Goal: Navigation & Orientation: Find specific page/section

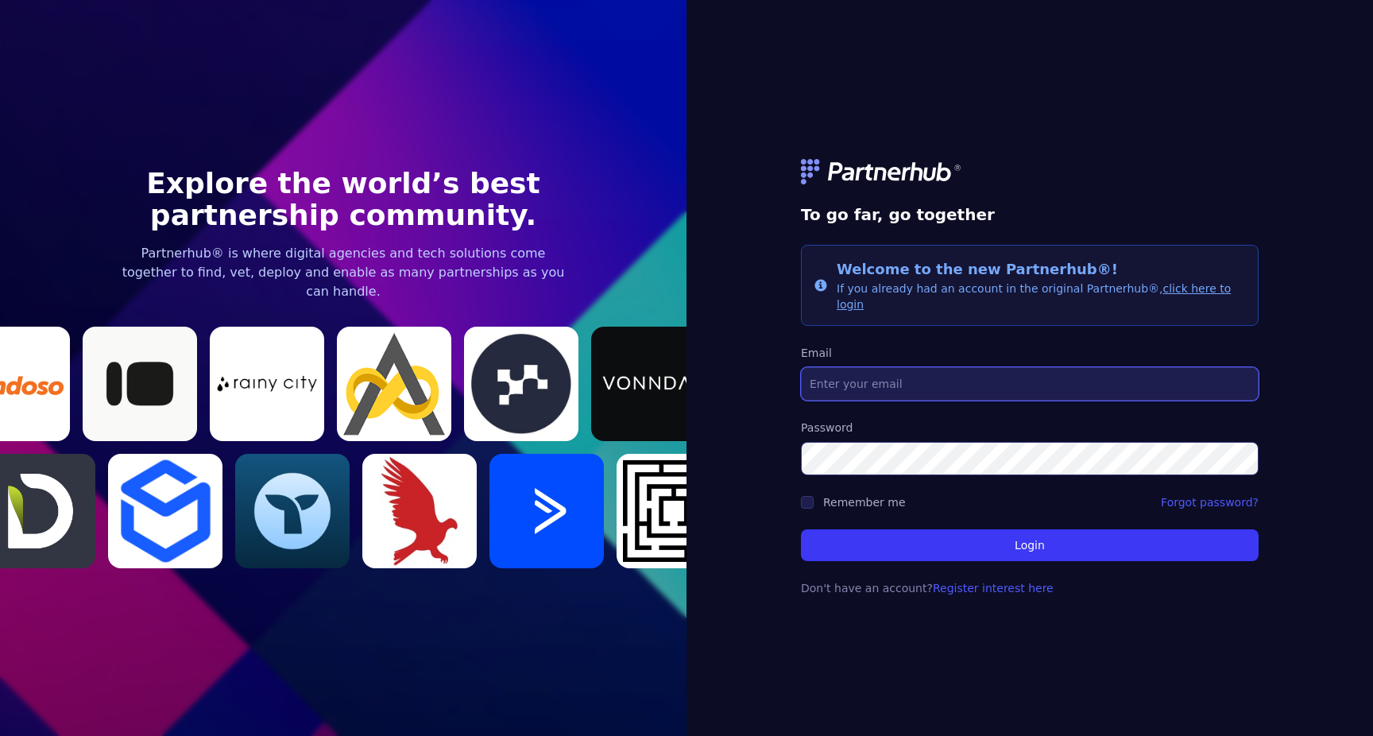
click at [962, 381] on input "Email" at bounding box center [1030, 383] width 458 height 33
type input "[EMAIL_ADDRESS][DOMAIN_NAME]"
click at [868, 496] on label "Remember me" at bounding box center [864, 502] width 83 height 13
click at [814, 496] on input "Remember me" at bounding box center [807, 502] width 13 height 13
checkbox input "true"
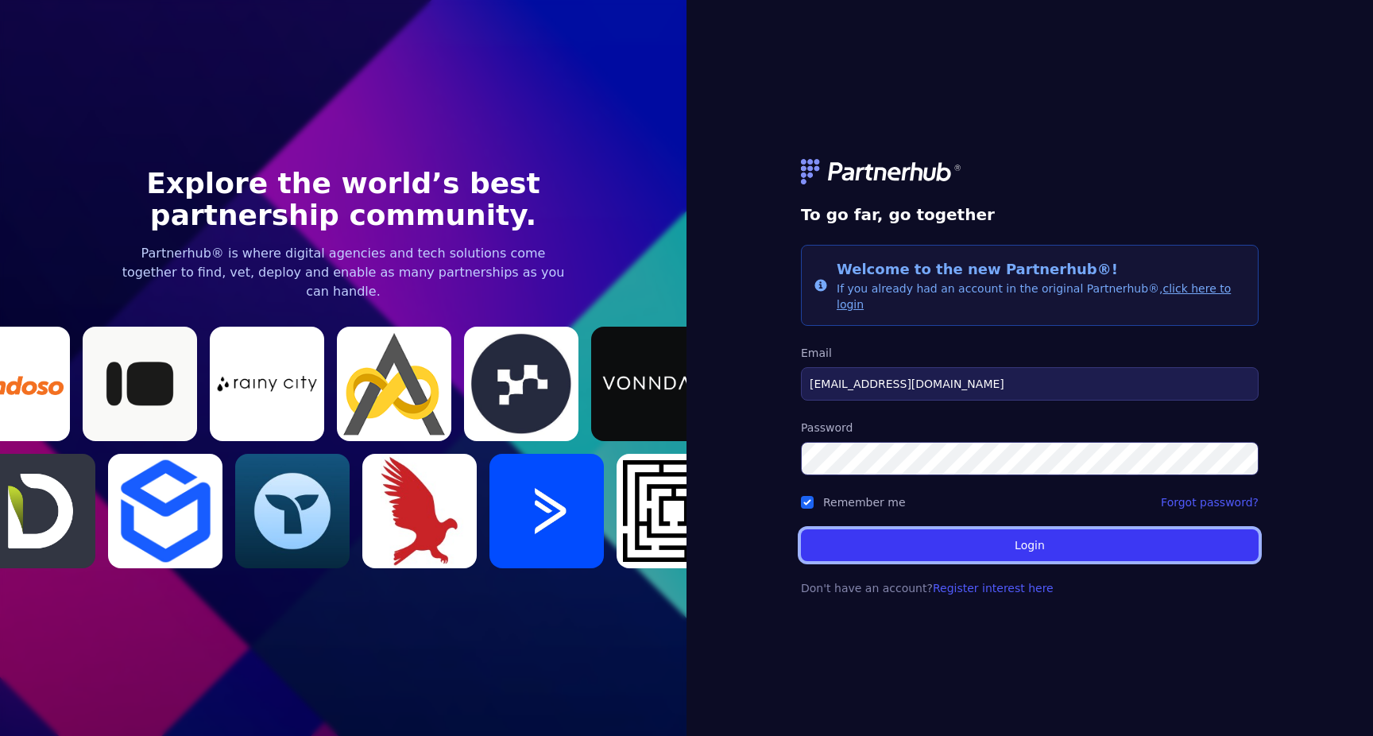
click at [897, 533] on button "Login" at bounding box center [1030, 545] width 458 height 32
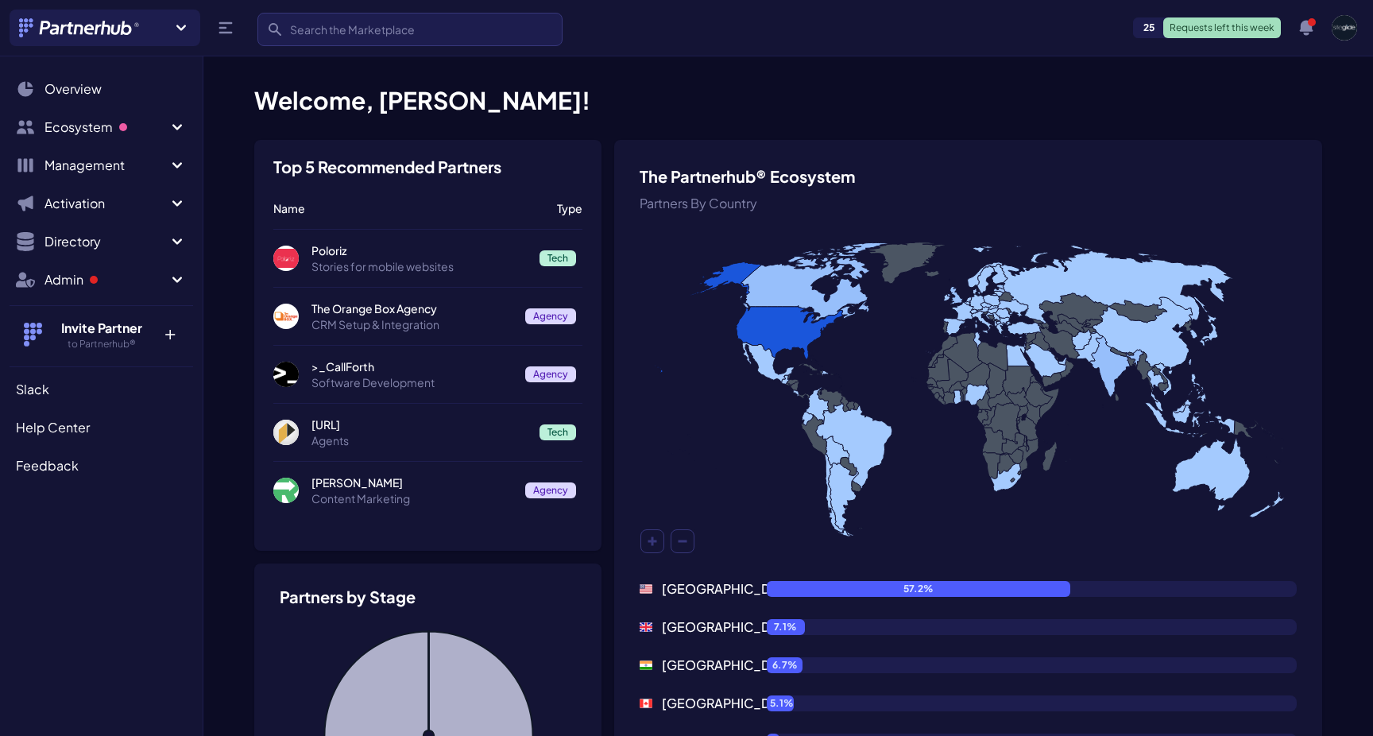
click at [374, 307] on p "The Orange Box Agency" at bounding box center [412, 308] width 201 height 16
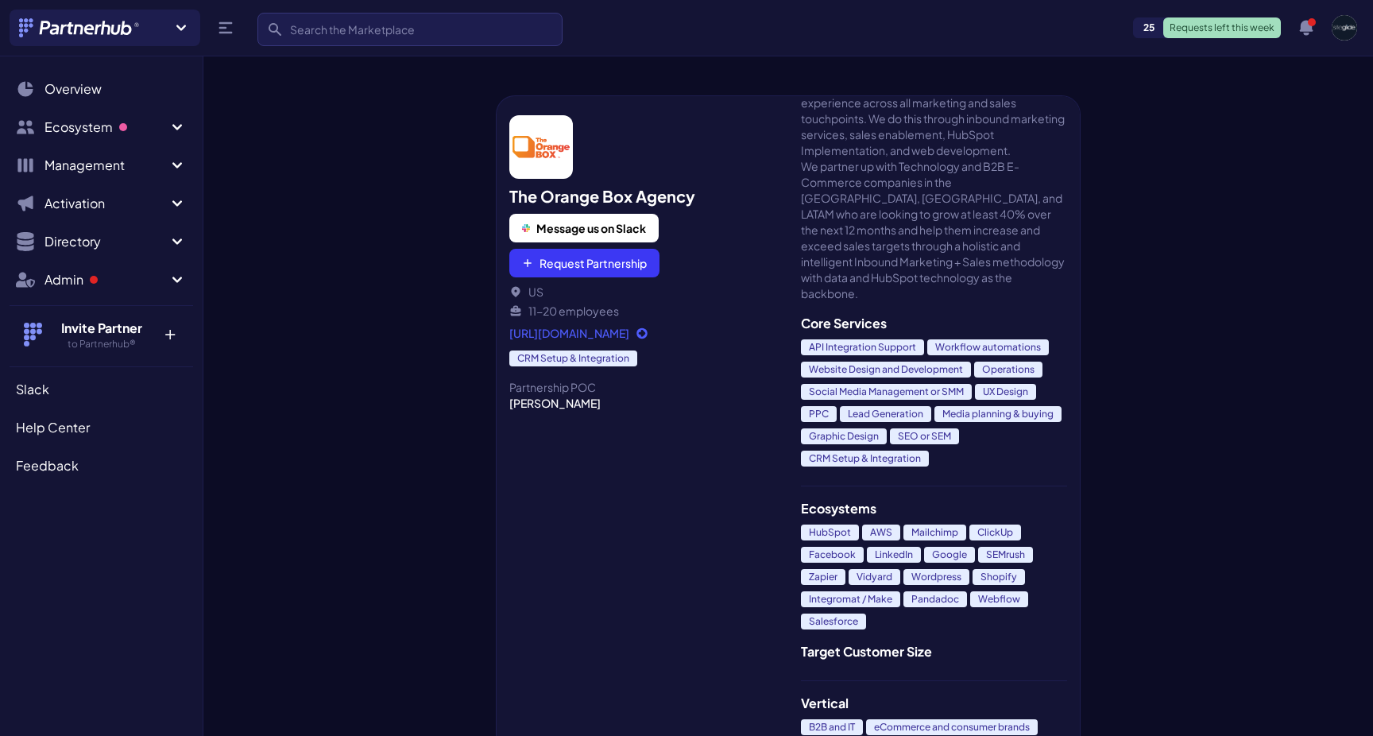
scroll to position [223, 0]
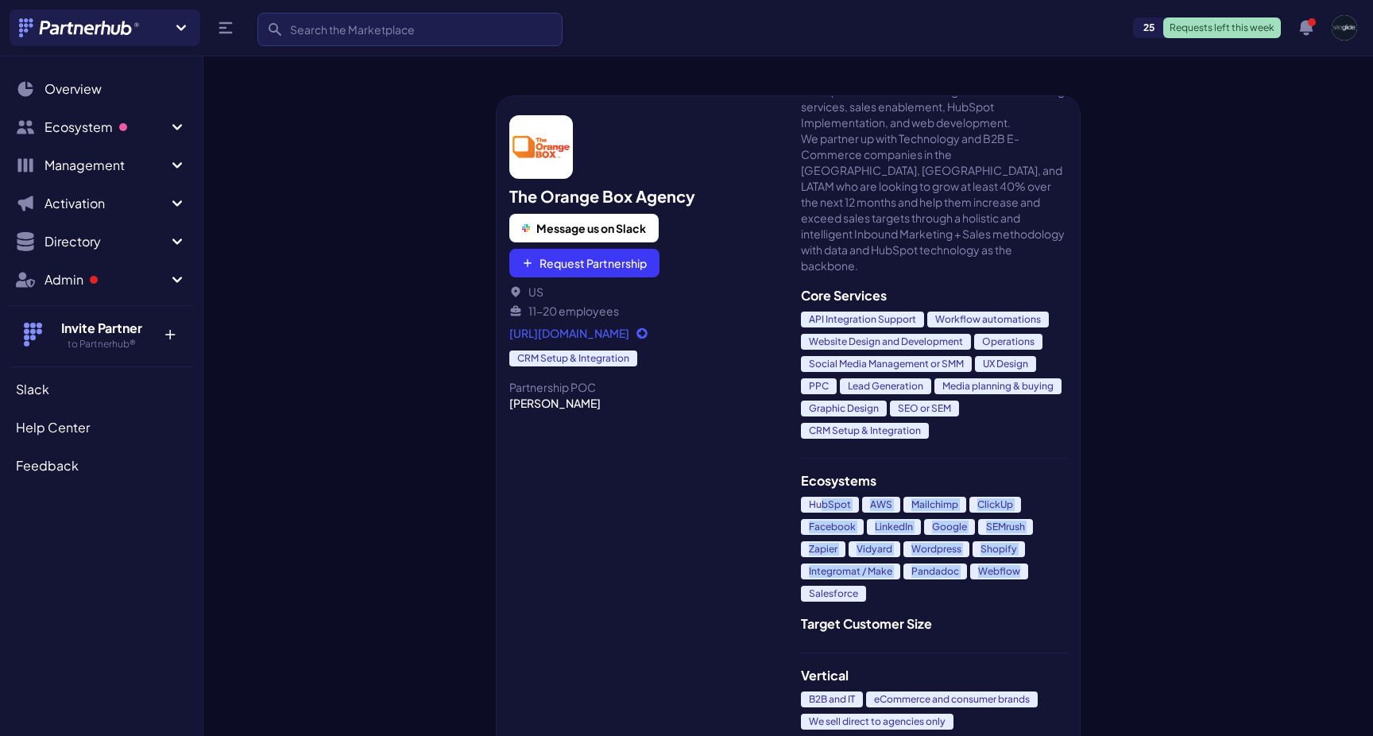
drag, startPoint x: 821, startPoint y: 470, endPoint x: 981, endPoint y: 556, distance: 181.7
click at [981, 556] on div "HubSpot AWS Mailchimp ClickUp Facebook LinkedIn Google SEMrush Zapier Vidyard W…" at bounding box center [934, 552] width 266 height 111
drag, startPoint x: 948, startPoint y: 513, endPoint x: 1035, endPoint y: 568, distance: 102.9
click at [1035, 568] on div "HubSpot AWS Mailchimp ClickUp Facebook LinkedIn Google SEMrush Zapier Vidyard W…" at bounding box center [934, 552] width 266 height 111
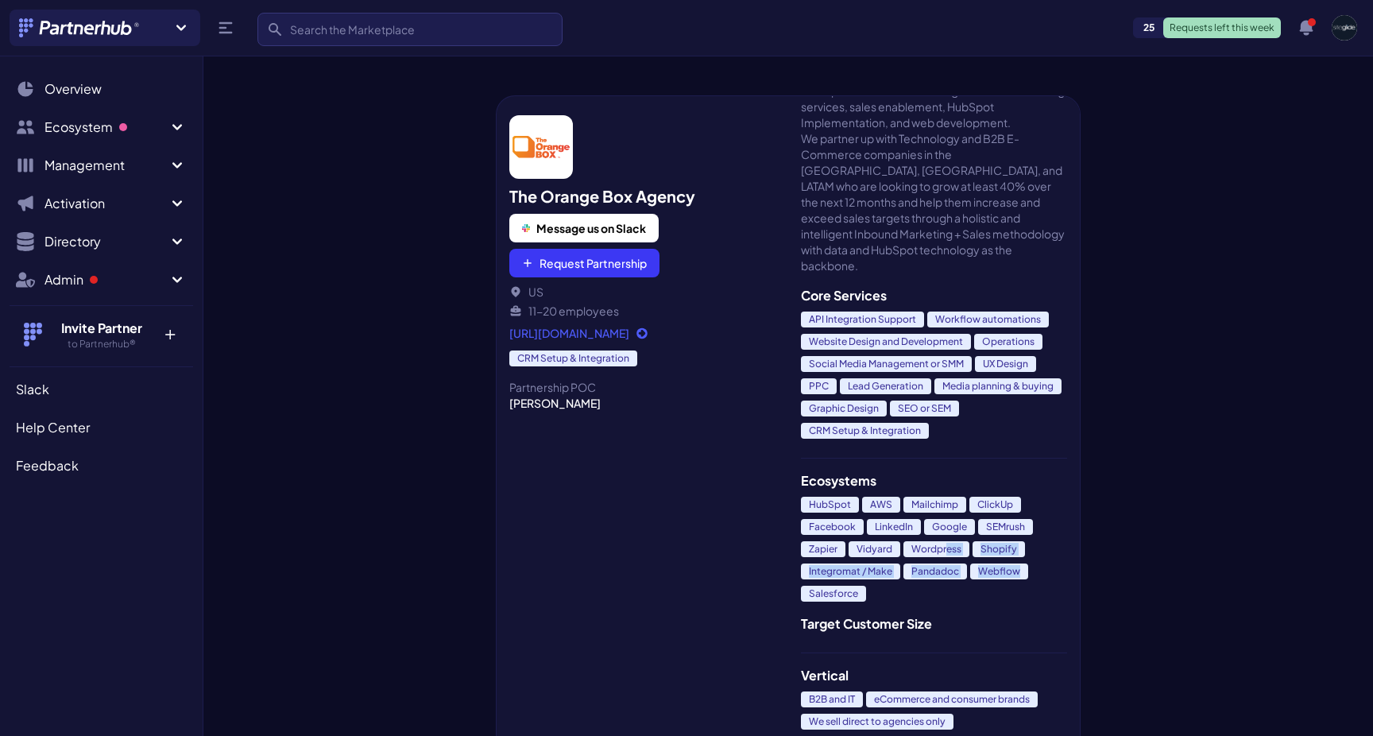
click at [1035, 568] on div "HubSpot AWS Mailchimp ClickUp Facebook LinkedIn Google SEMrush Zapier Vidyard W…" at bounding box center [934, 552] width 266 height 111
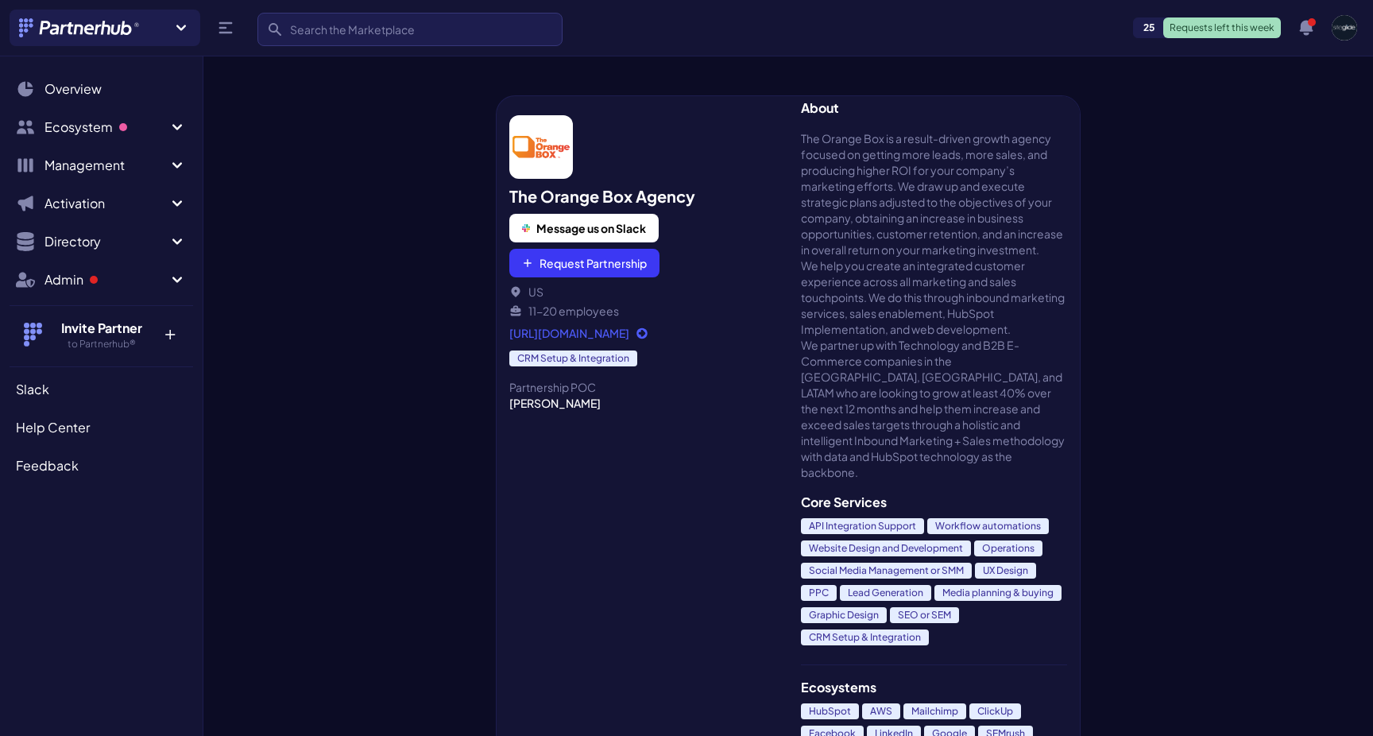
scroll to position [0, 0]
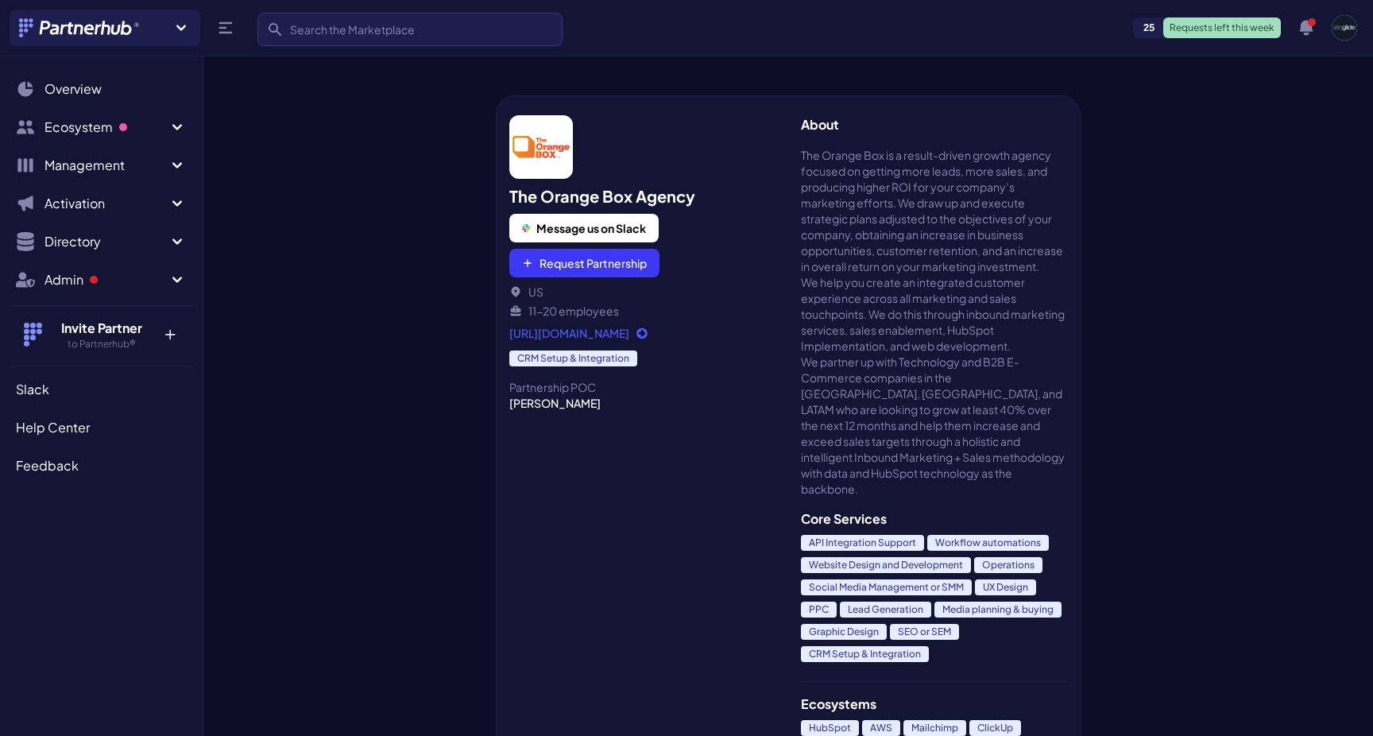
click at [599, 332] on link "https://tobagency.com/" at bounding box center [642, 333] width 266 height 16
click at [135, 251] on button "Directory" at bounding box center [102, 242] width 184 height 32
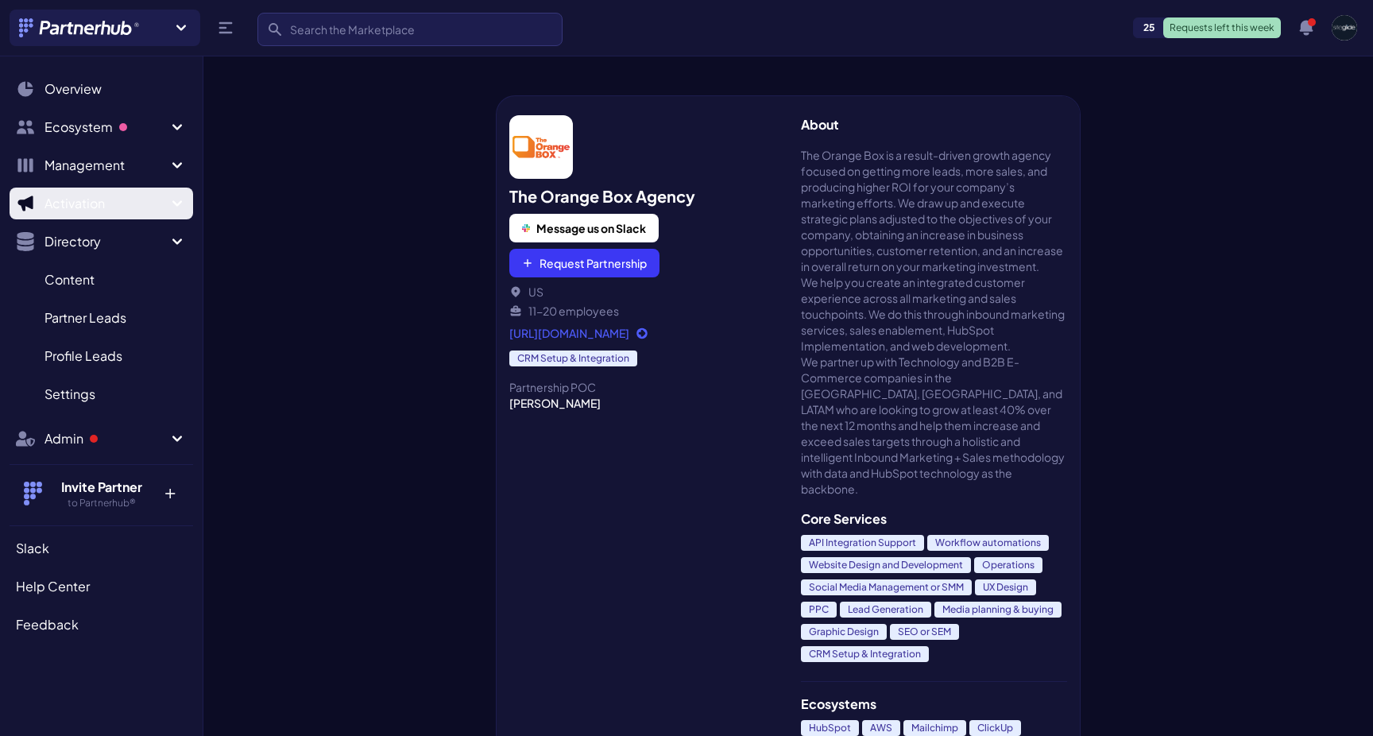
click at [143, 207] on span "Activation" at bounding box center [106, 203] width 123 height 19
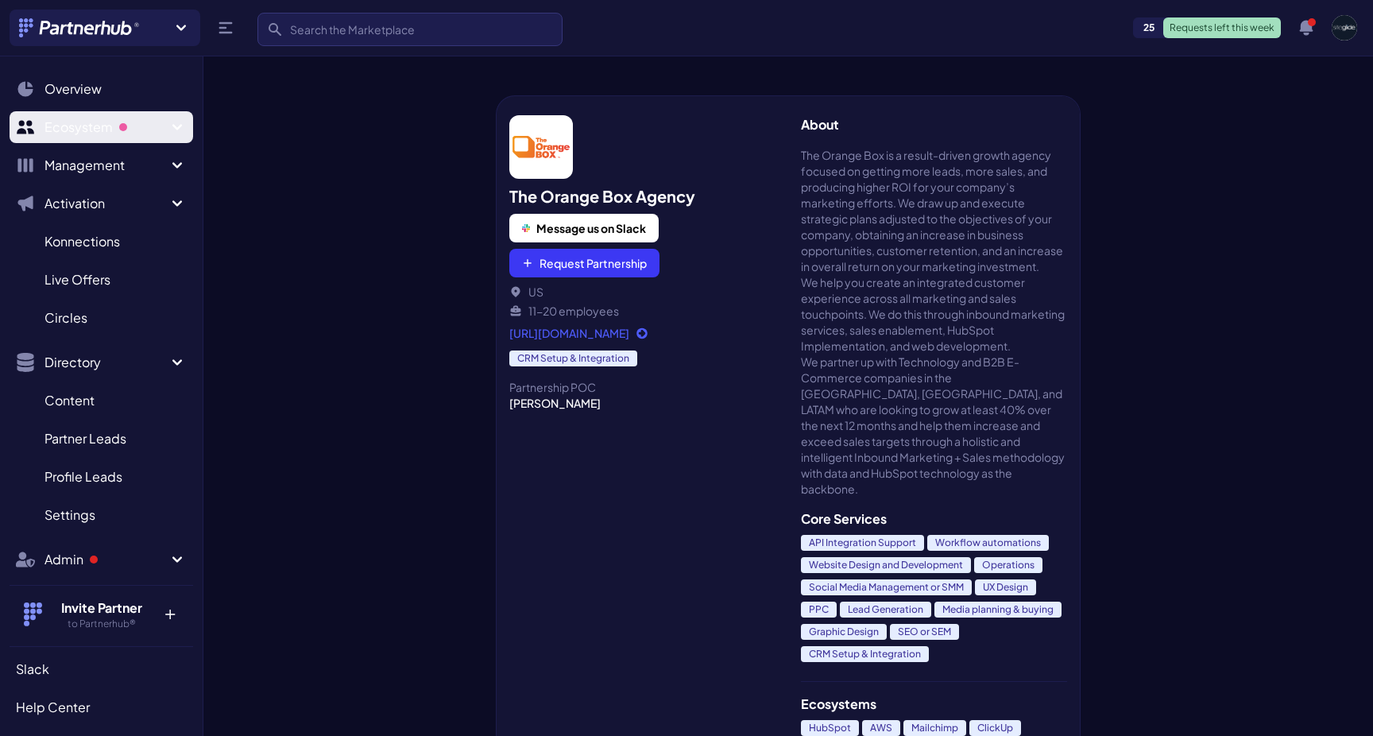
click at [126, 130] on span "Sidebar" at bounding box center [123, 127] width 10 height 10
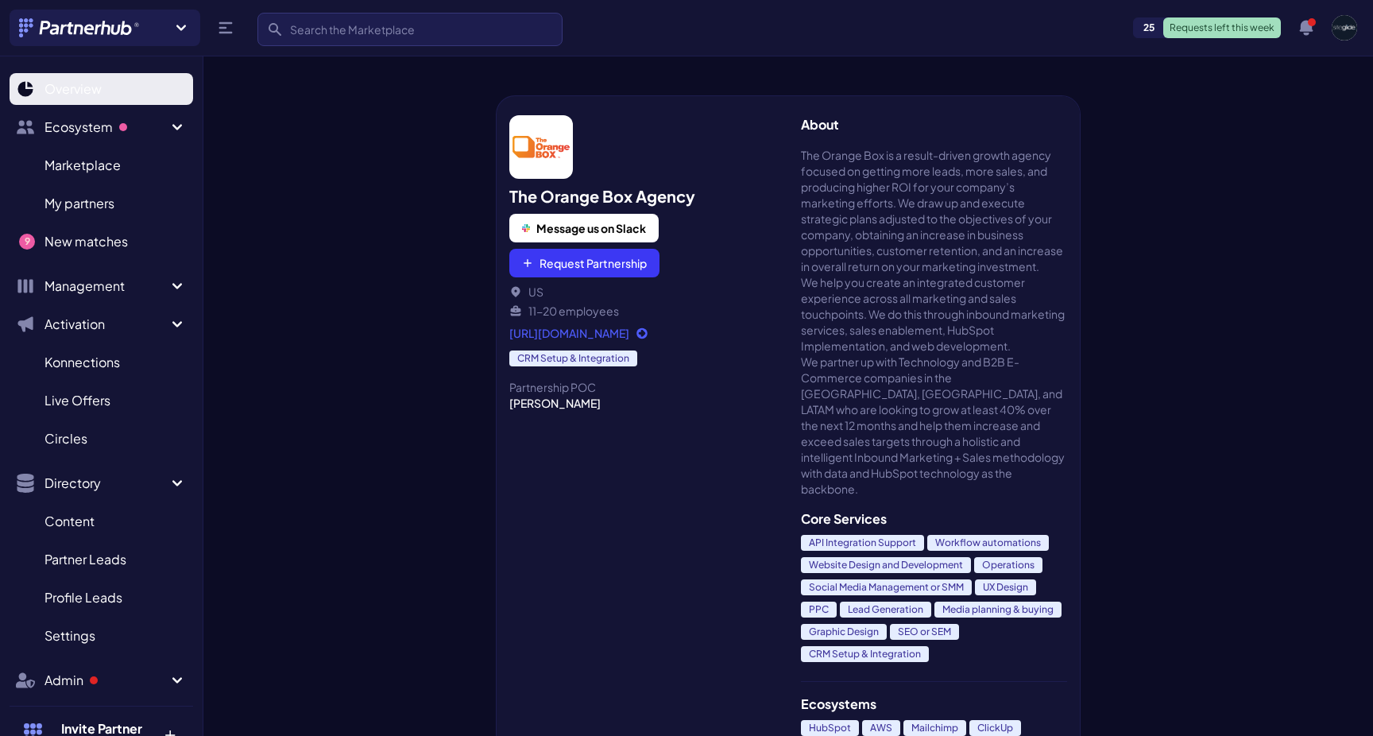
click at [91, 87] on span "Overview" at bounding box center [73, 88] width 57 height 19
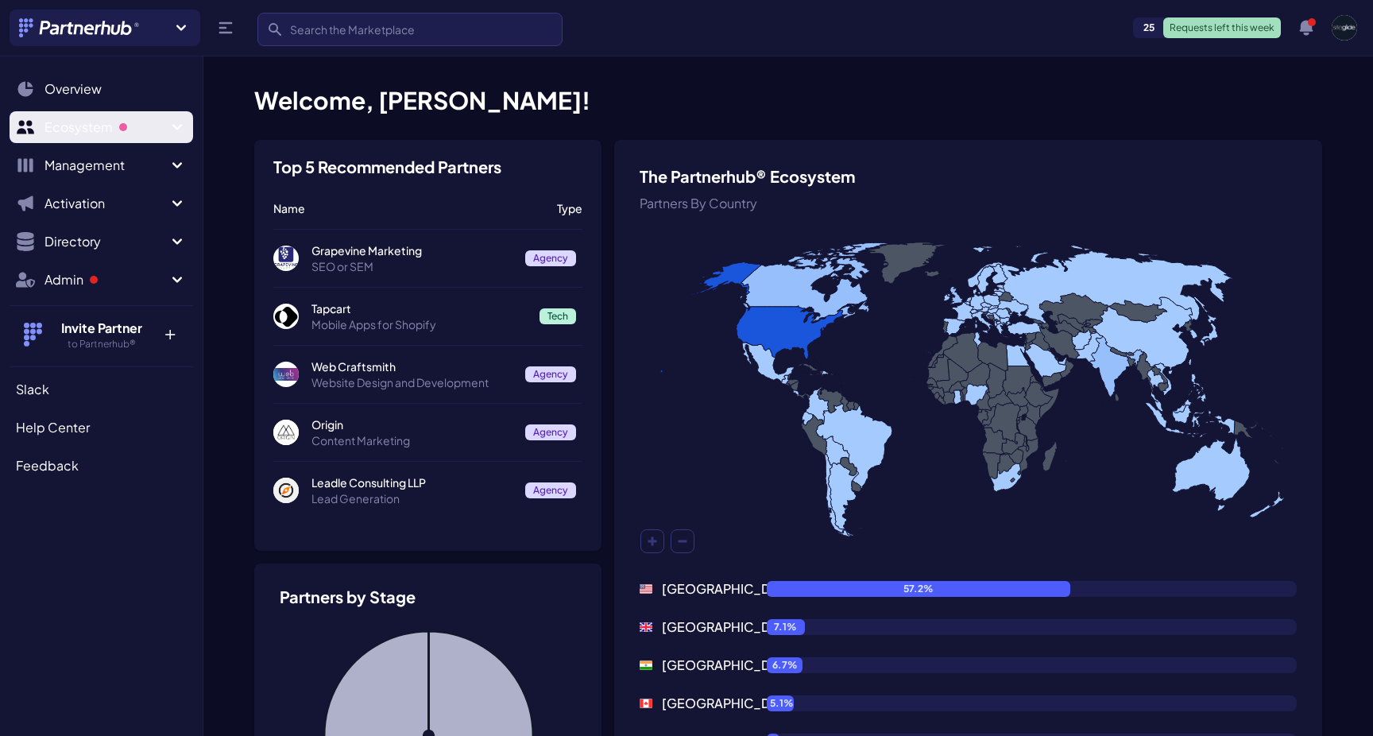
click at [146, 126] on span "Ecosystem" at bounding box center [106, 127] width 123 height 19
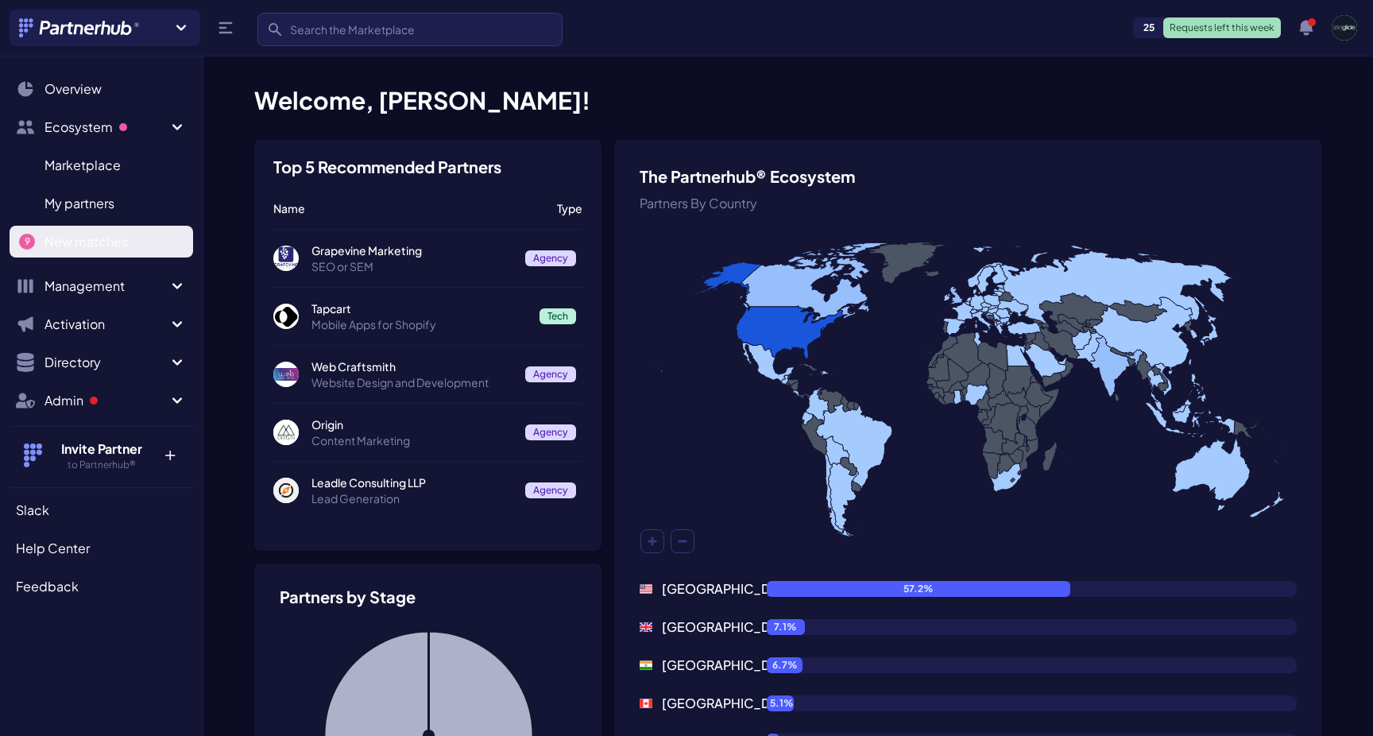
click at [84, 242] on span "New matches" at bounding box center [86, 241] width 83 height 19
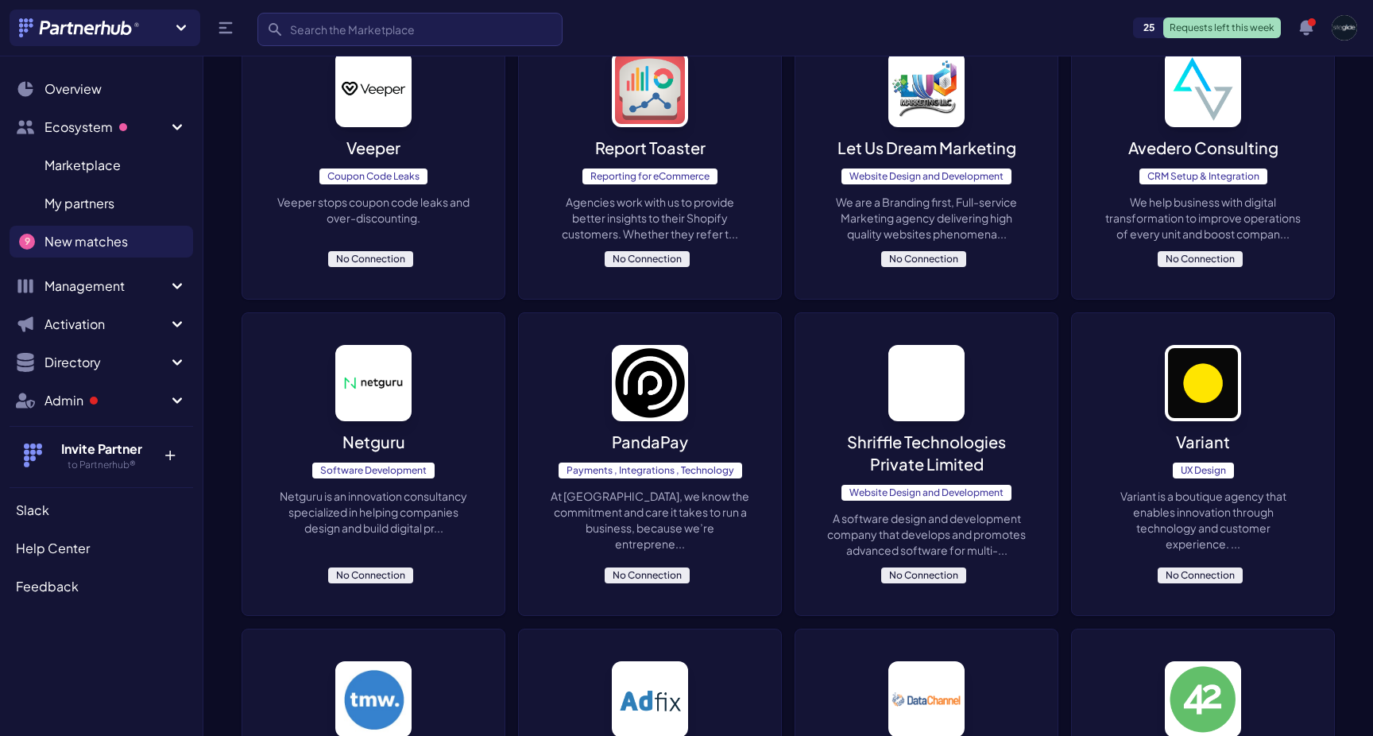
scroll to position [192, 0]
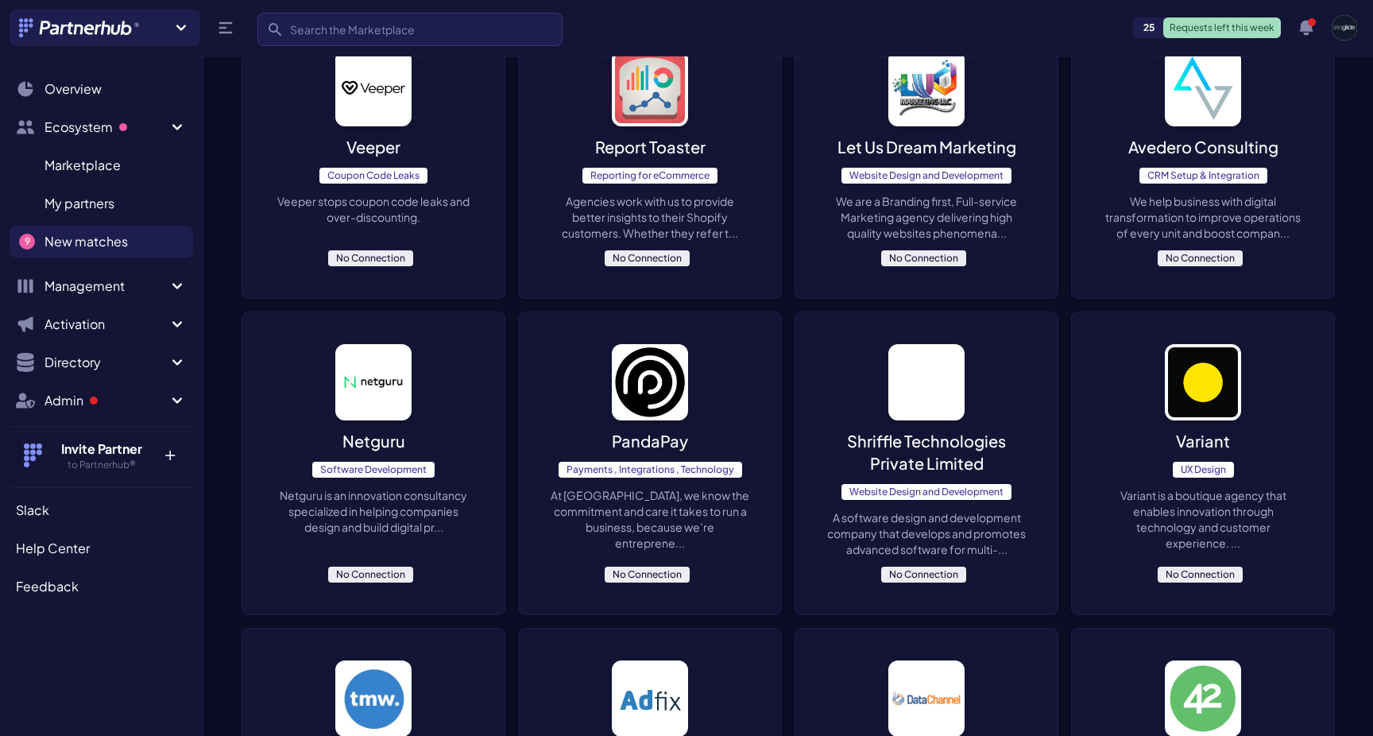
click at [1202, 512] on p "Variant is a boutique agency that enables innovation through technology and cus…" at bounding box center [1203, 519] width 199 height 64
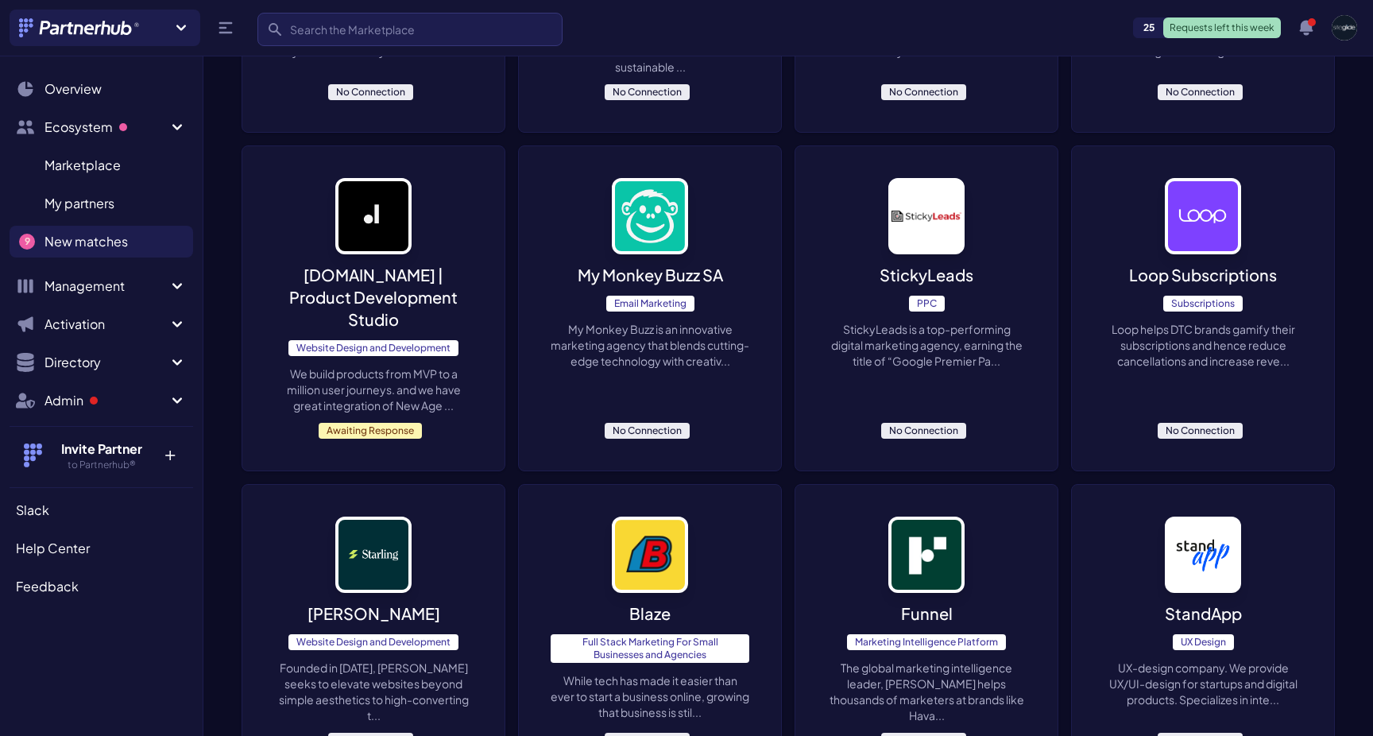
scroll to position [1069, 0]
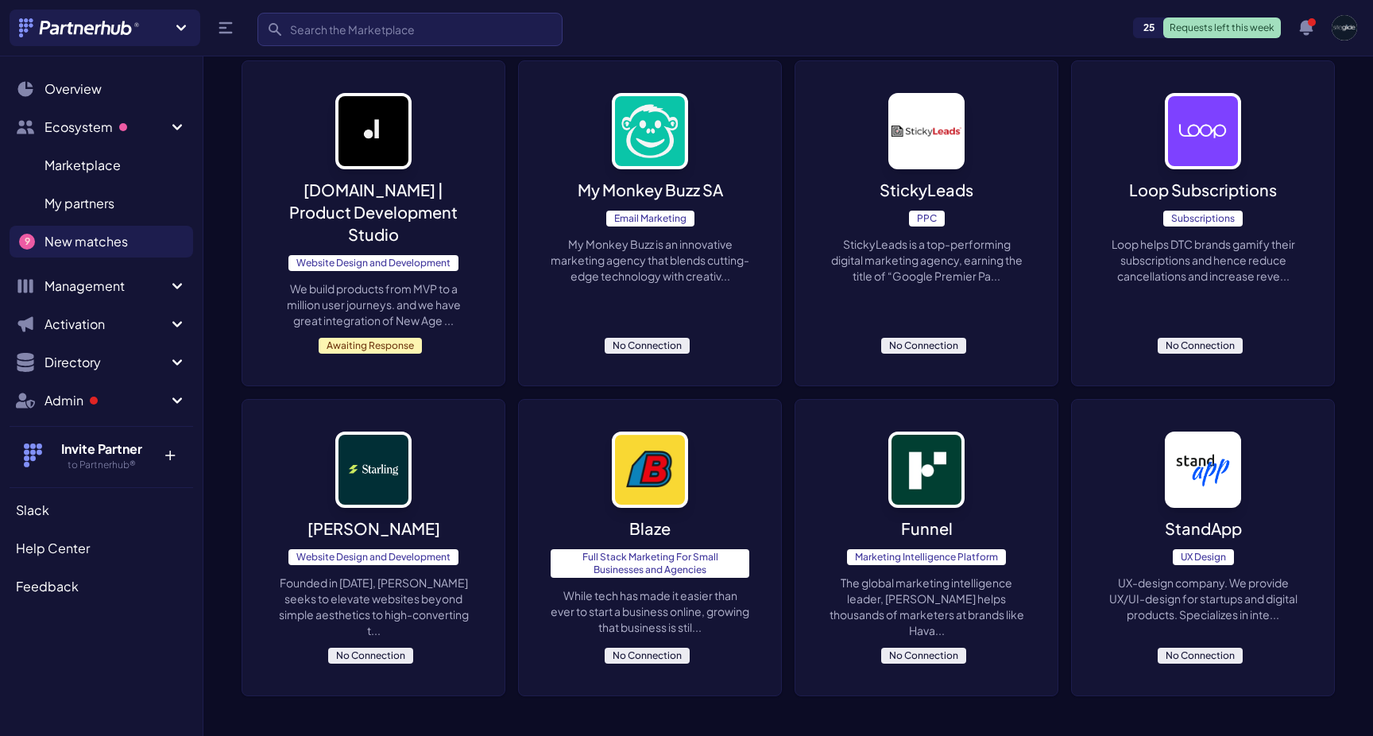
click at [412, 228] on p "dizayn.io | Product Development Studio" at bounding box center [373, 212] width 199 height 67
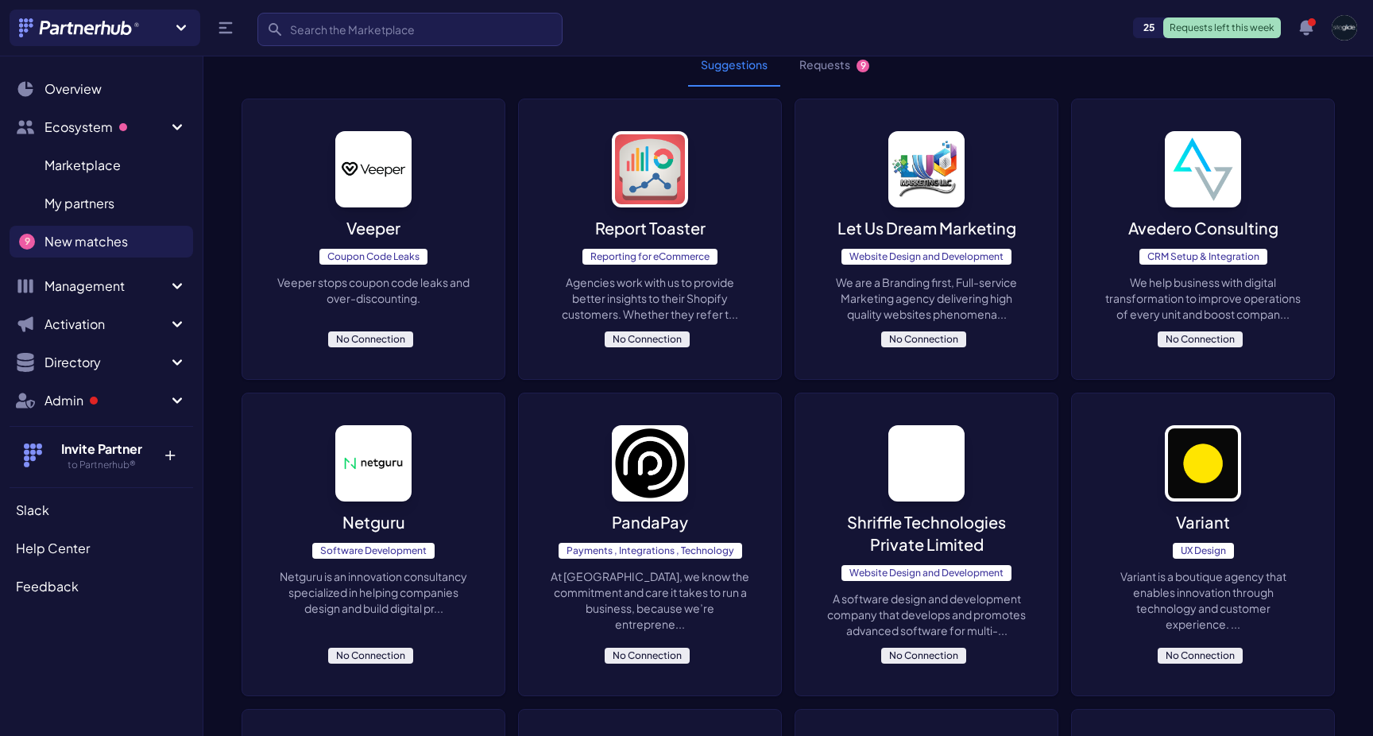
scroll to position [0, 0]
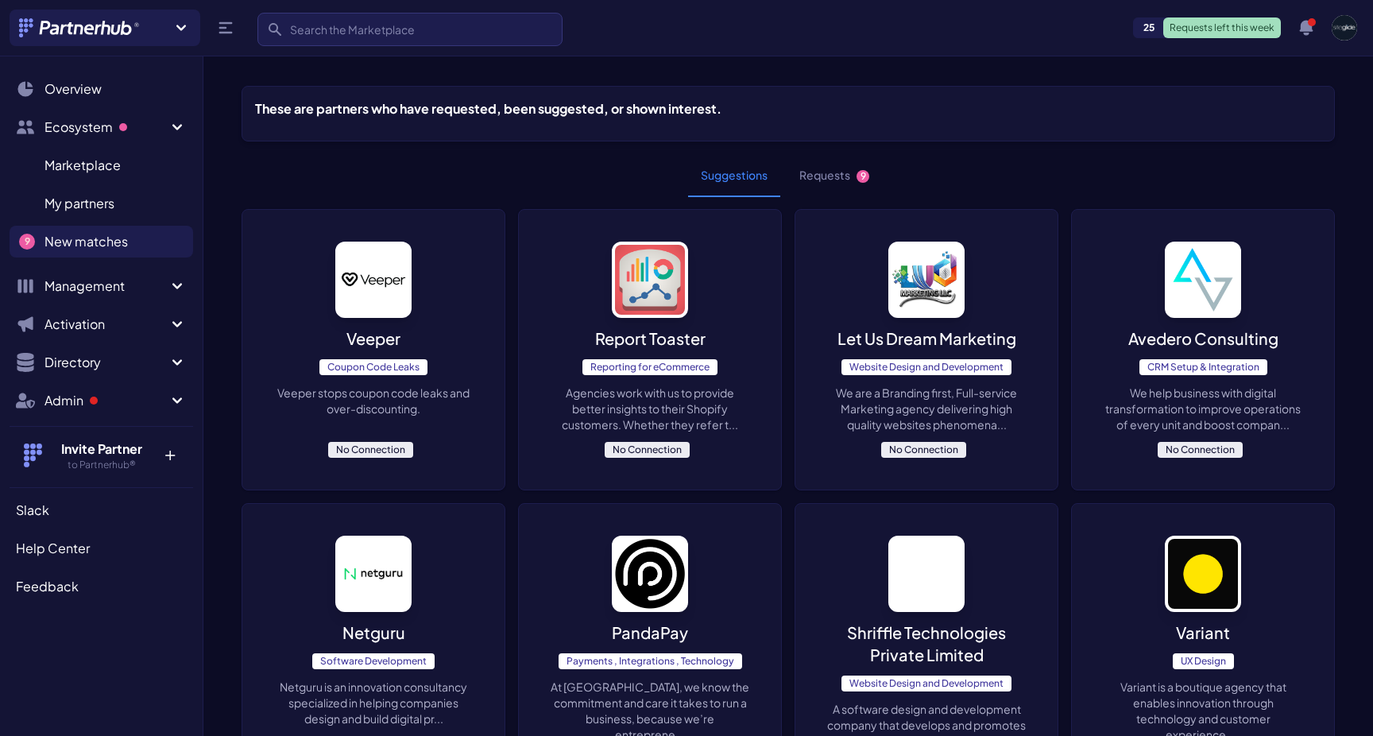
click at [834, 188] on button "Requests 9" at bounding box center [834, 175] width 95 height 43
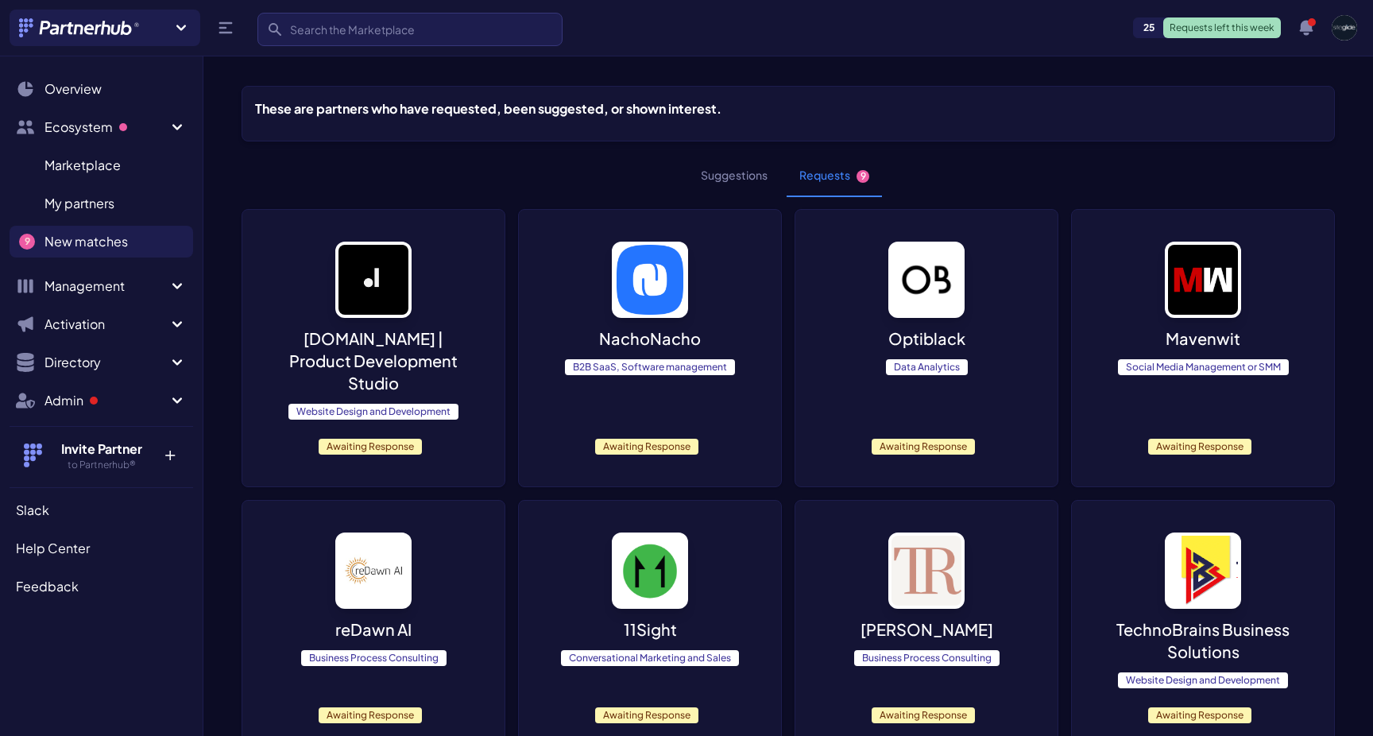
click at [744, 181] on button "Suggestions" at bounding box center [734, 175] width 92 height 43
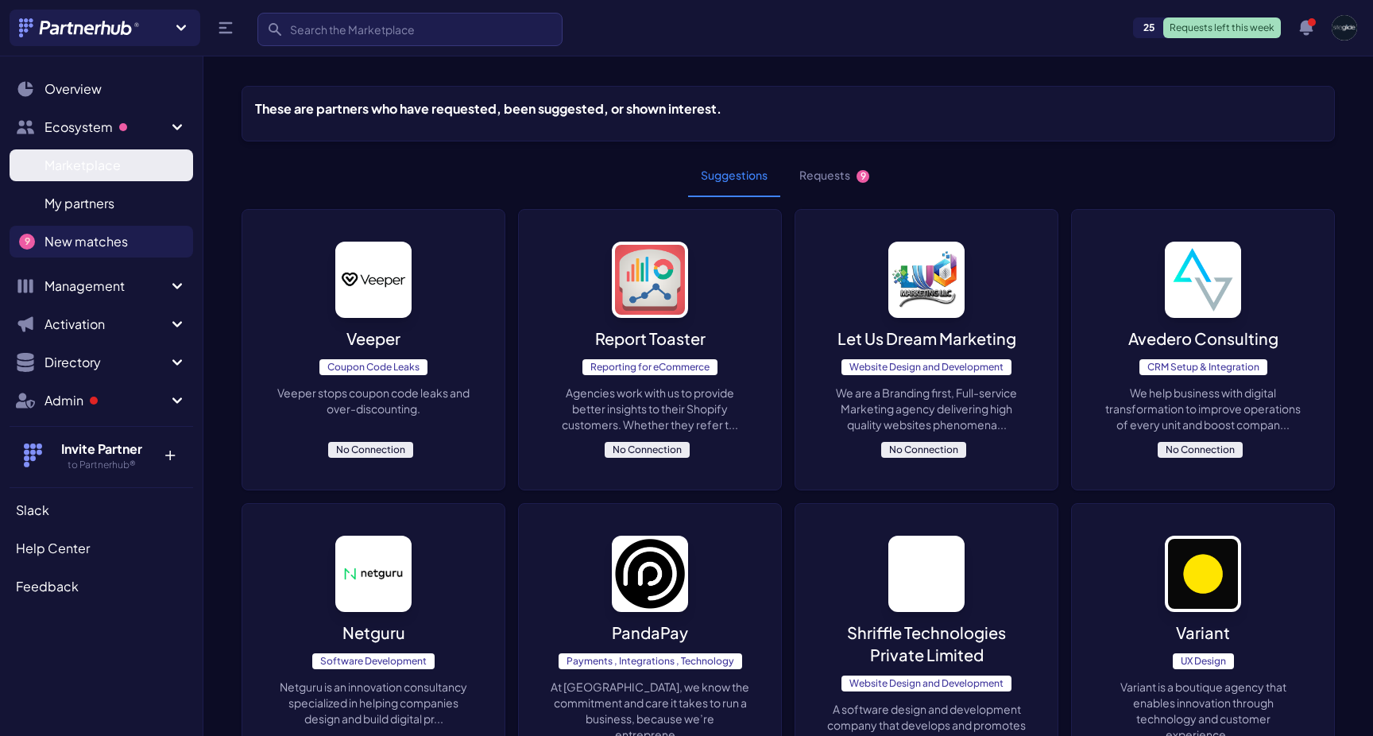
click at [80, 179] on link "Marketplace M" at bounding box center [102, 165] width 184 height 32
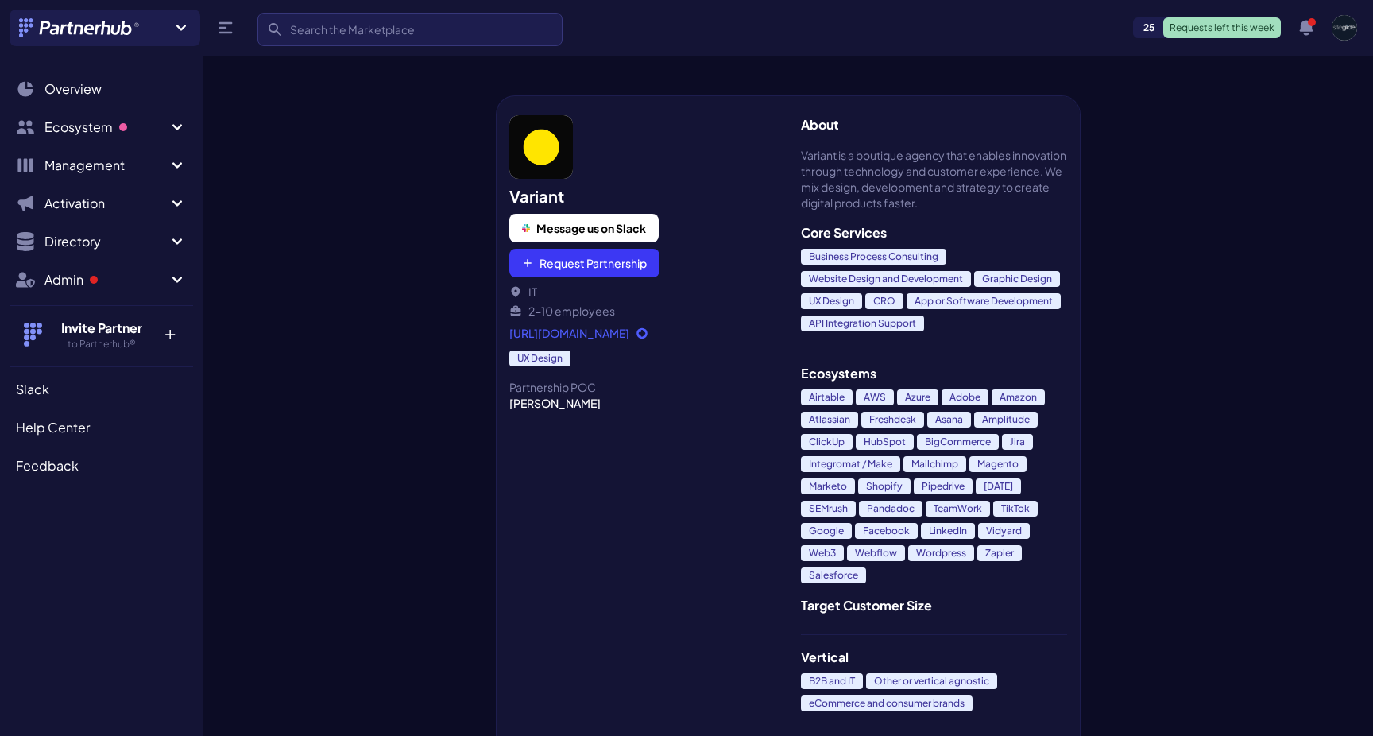
click at [601, 334] on link "[URL][DOMAIN_NAME]" at bounding box center [642, 333] width 266 height 16
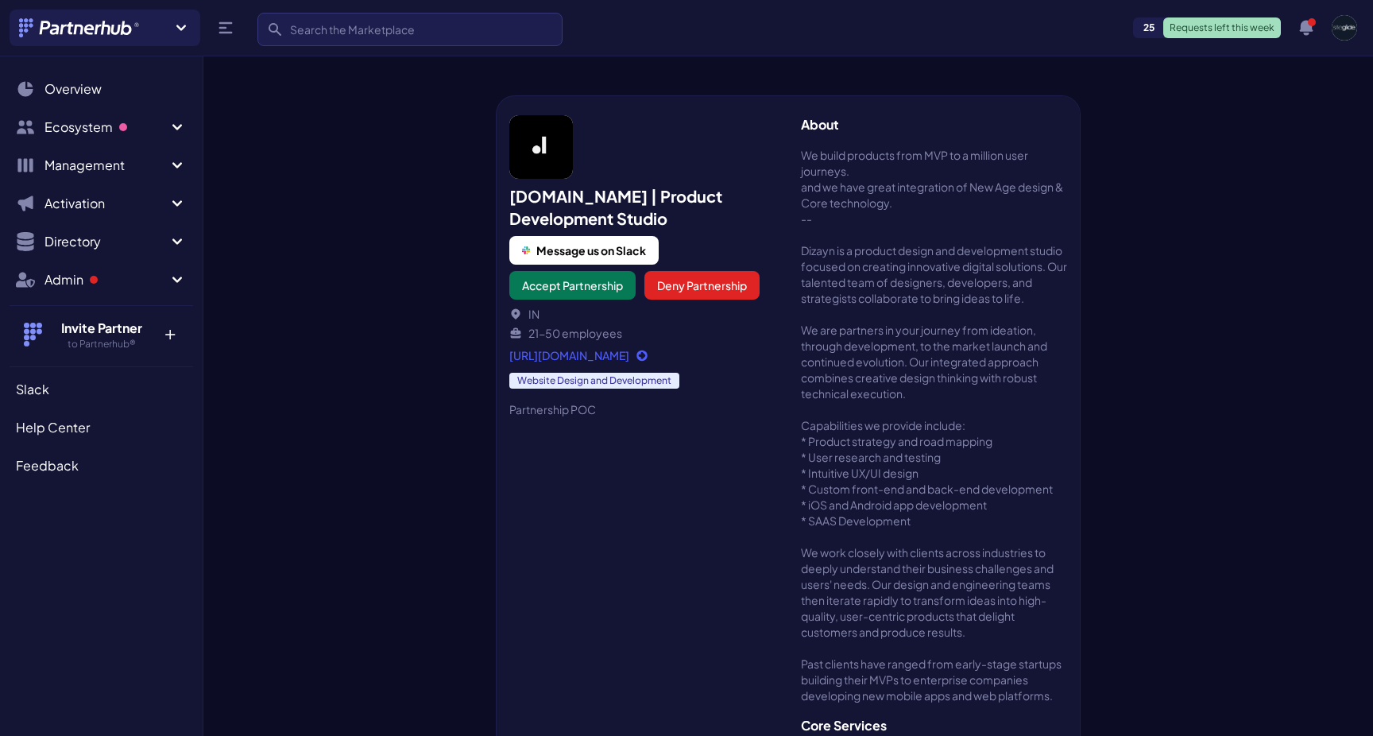
click at [579, 355] on link "https://dizayn.io/" at bounding box center [642, 355] width 266 height 16
click at [1126, 278] on div "dizayn.io | Product Development Studio Message us on Slack Accept Partnership D…" at bounding box center [788, 393] width 1170 height 685
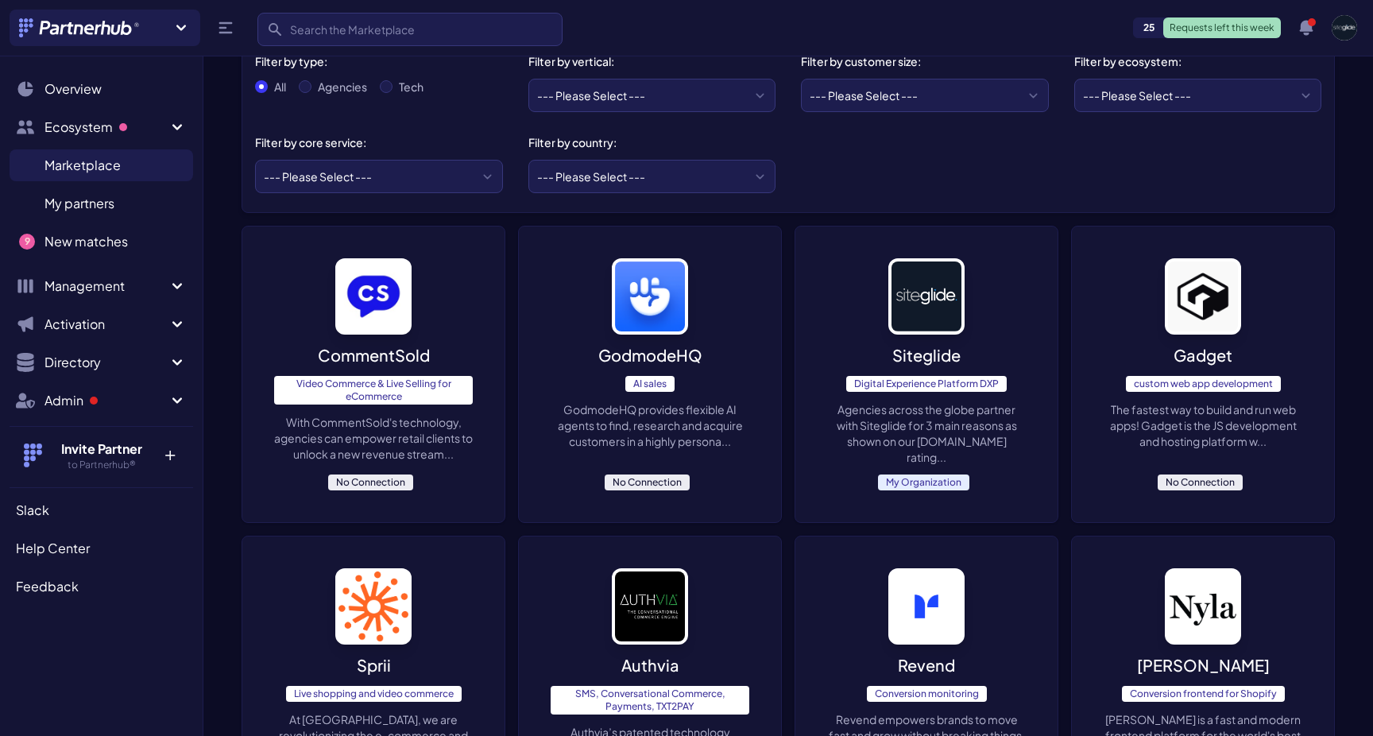
scroll to position [159, 0]
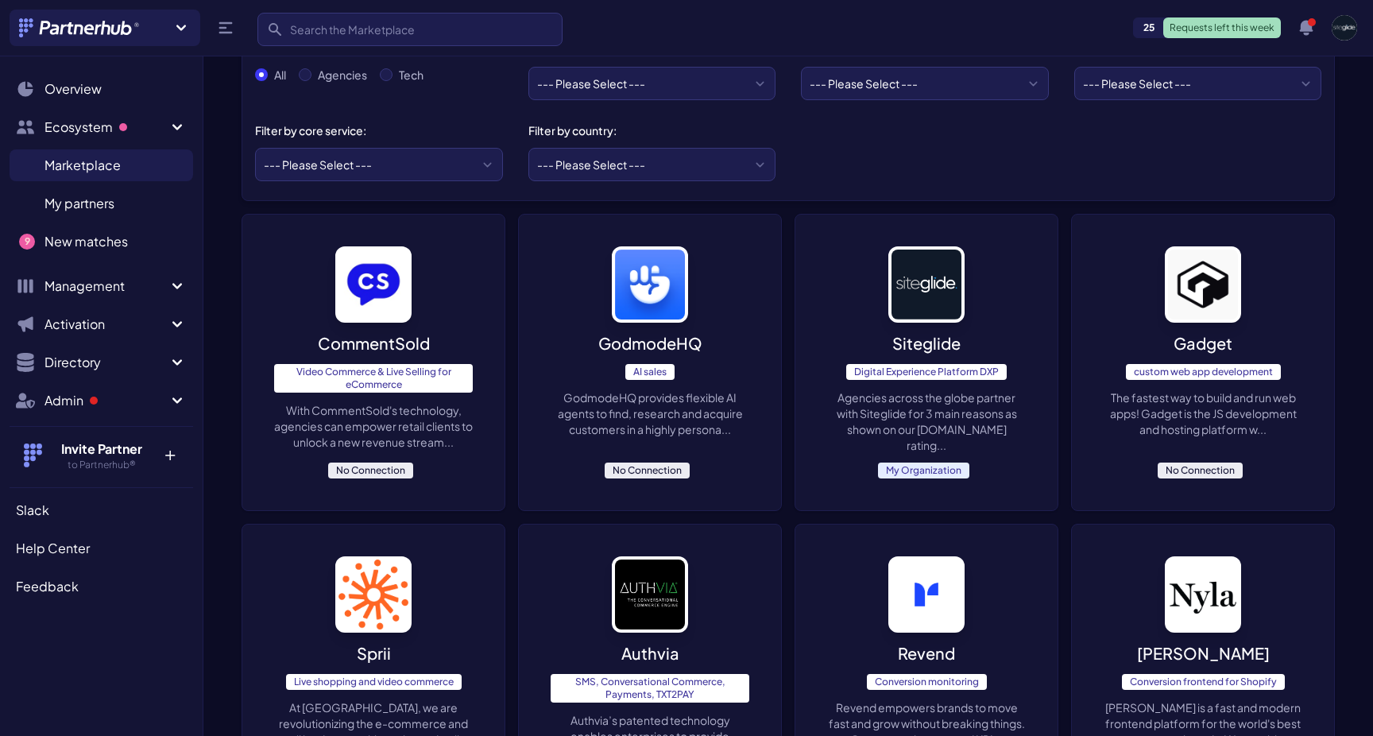
click at [939, 308] on img at bounding box center [926, 284] width 76 height 76
click at [595, 85] on form "Marketplace Search Search Invite Filter by type: All Agencies Tech Filter by ve…" at bounding box center [788, 64] width 1093 height 274
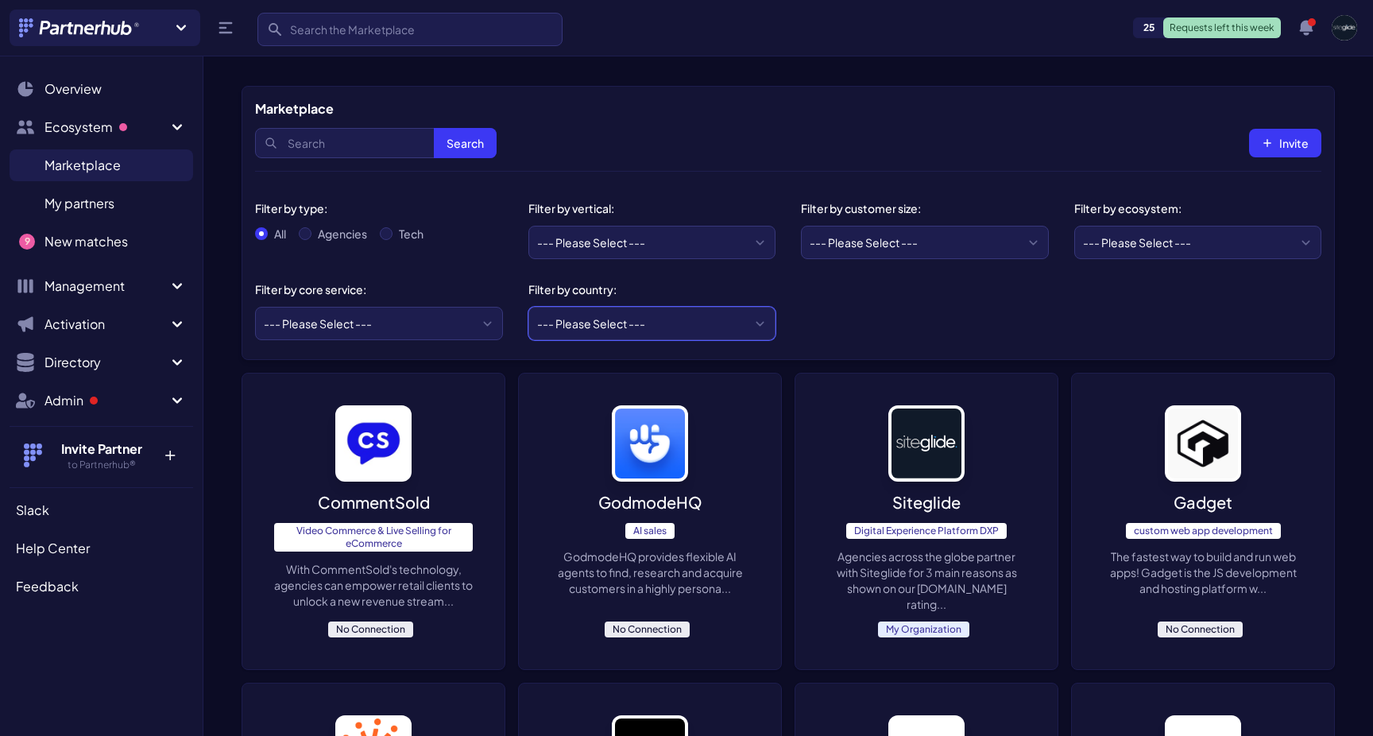
click at [640, 314] on select "--- Please Select --- United States United Kingdom Canada Australia Afghanistan…" at bounding box center [652, 323] width 248 height 33
select select "GB"
click at [528, 307] on select "--- Please Select --- United States United Kingdom Canada Australia Afghanistan…" at bounding box center [652, 323] width 248 height 33
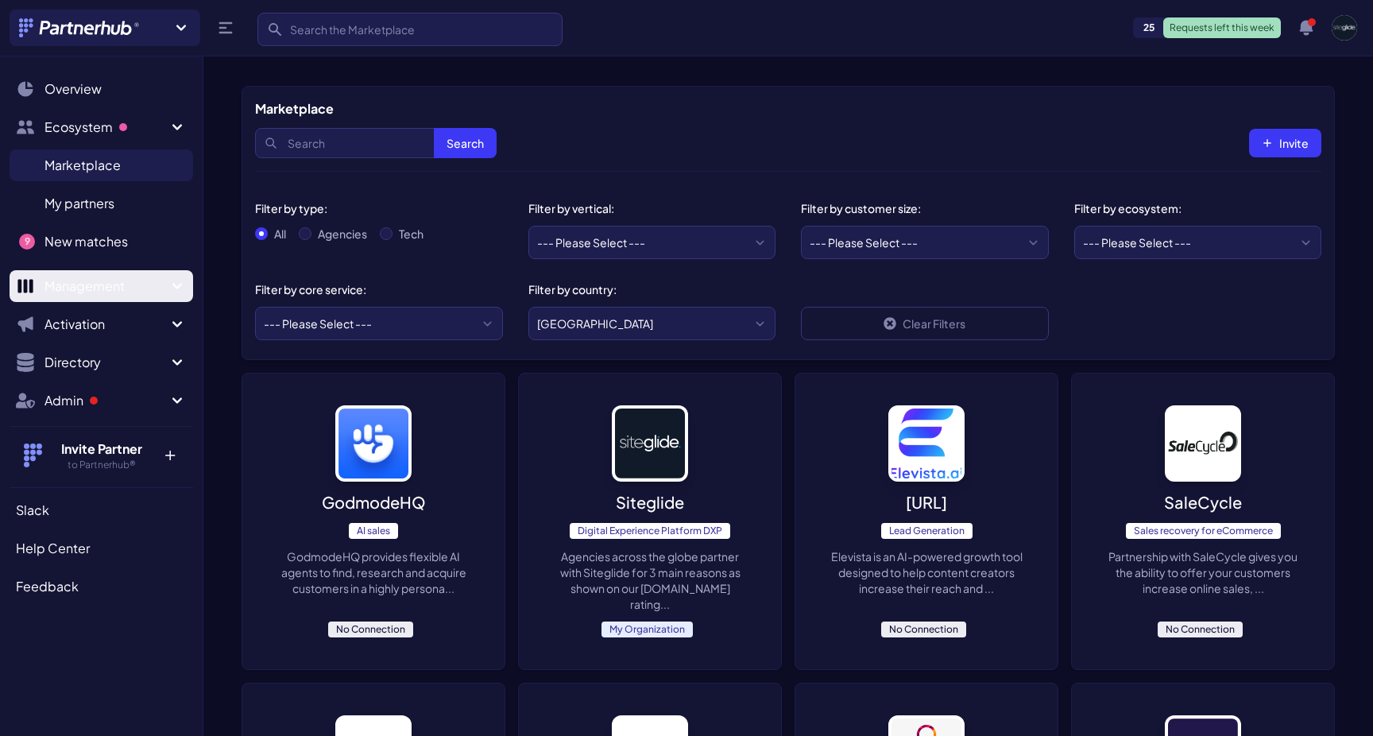
click at [87, 292] on span "Management" at bounding box center [106, 286] width 123 height 19
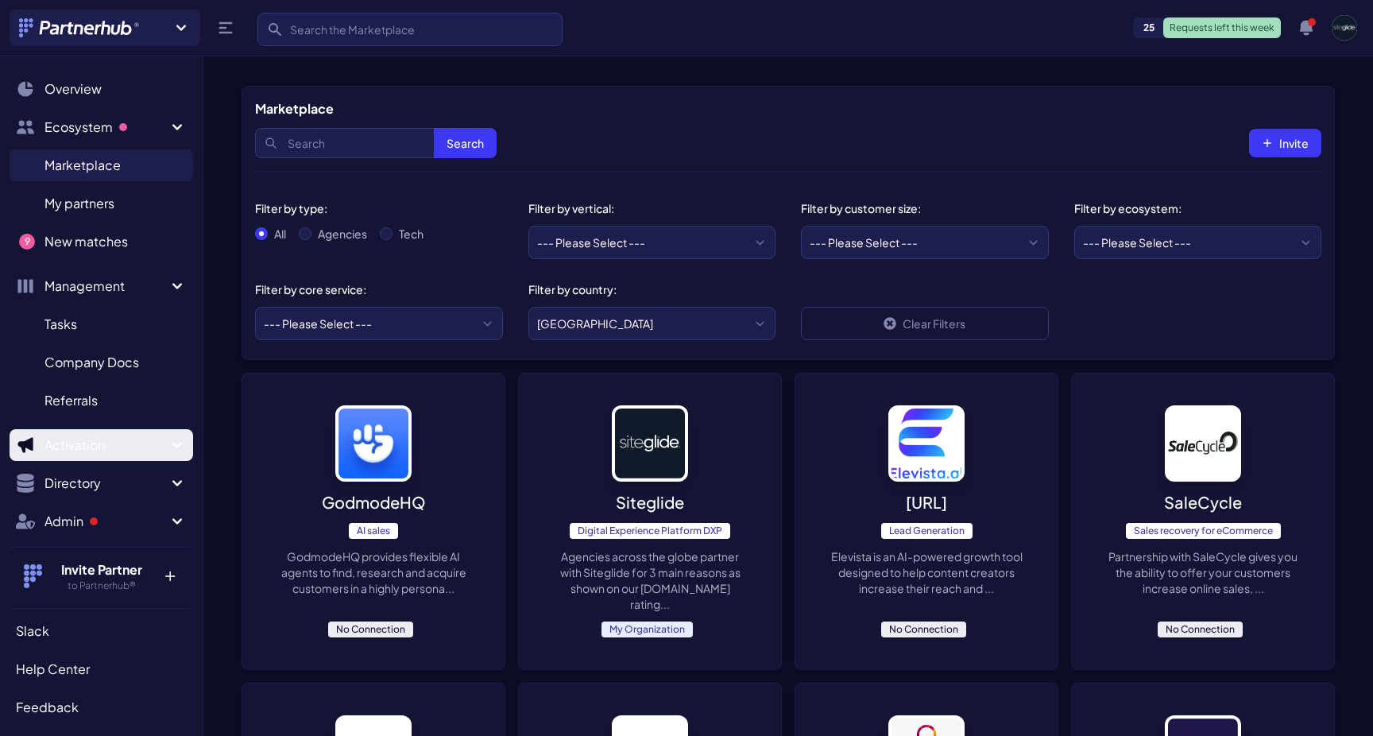
click at [75, 457] on button "Activation" at bounding box center [102, 445] width 184 height 32
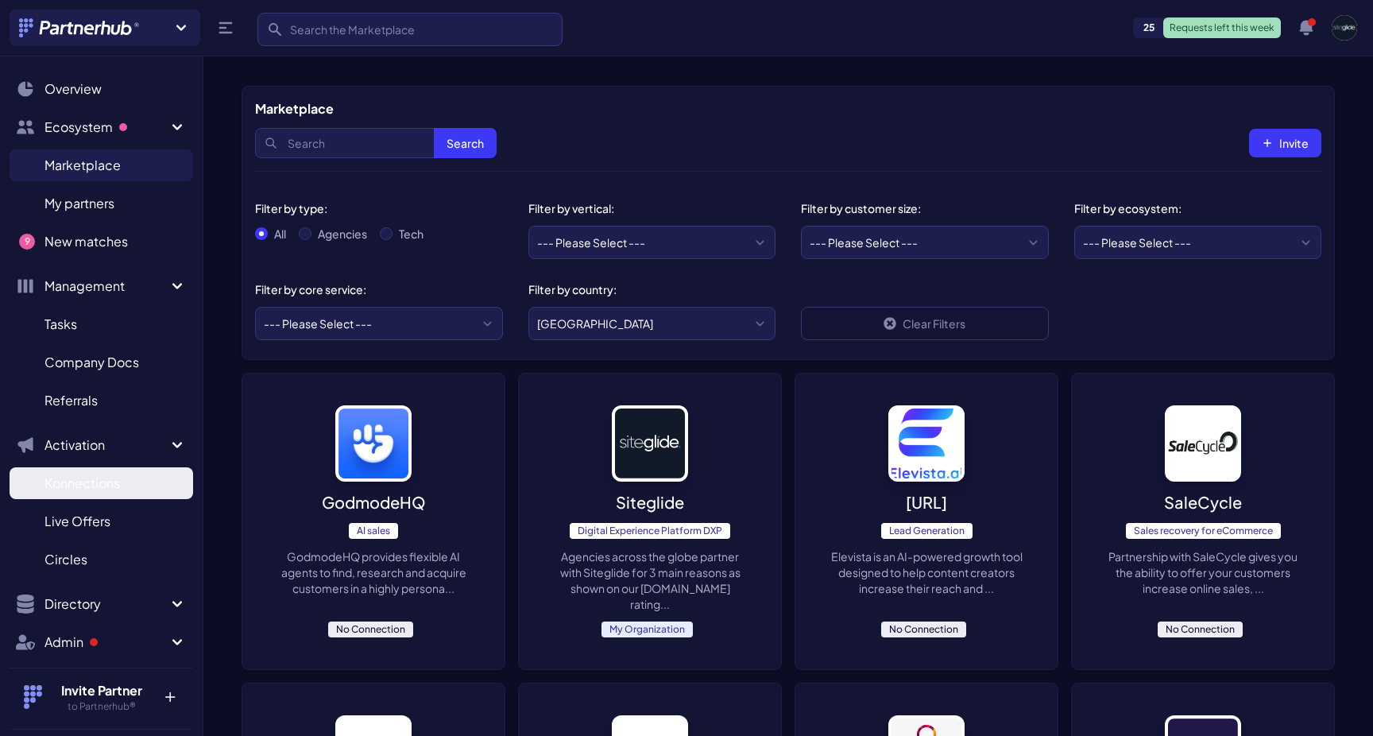
click at [76, 481] on span "Konnections" at bounding box center [82, 483] width 75 height 19
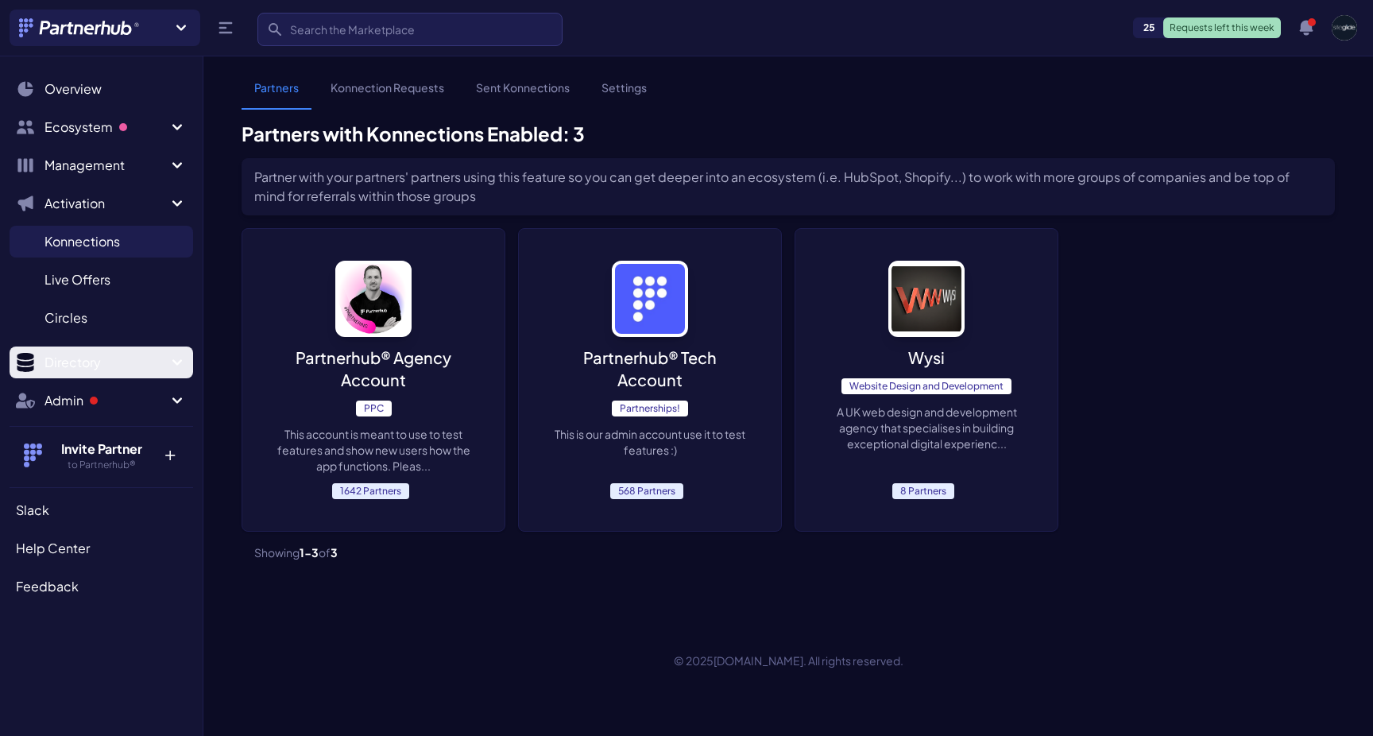
click at [107, 366] on span "Directory" at bounding box center [106, 362] width 123 height 19
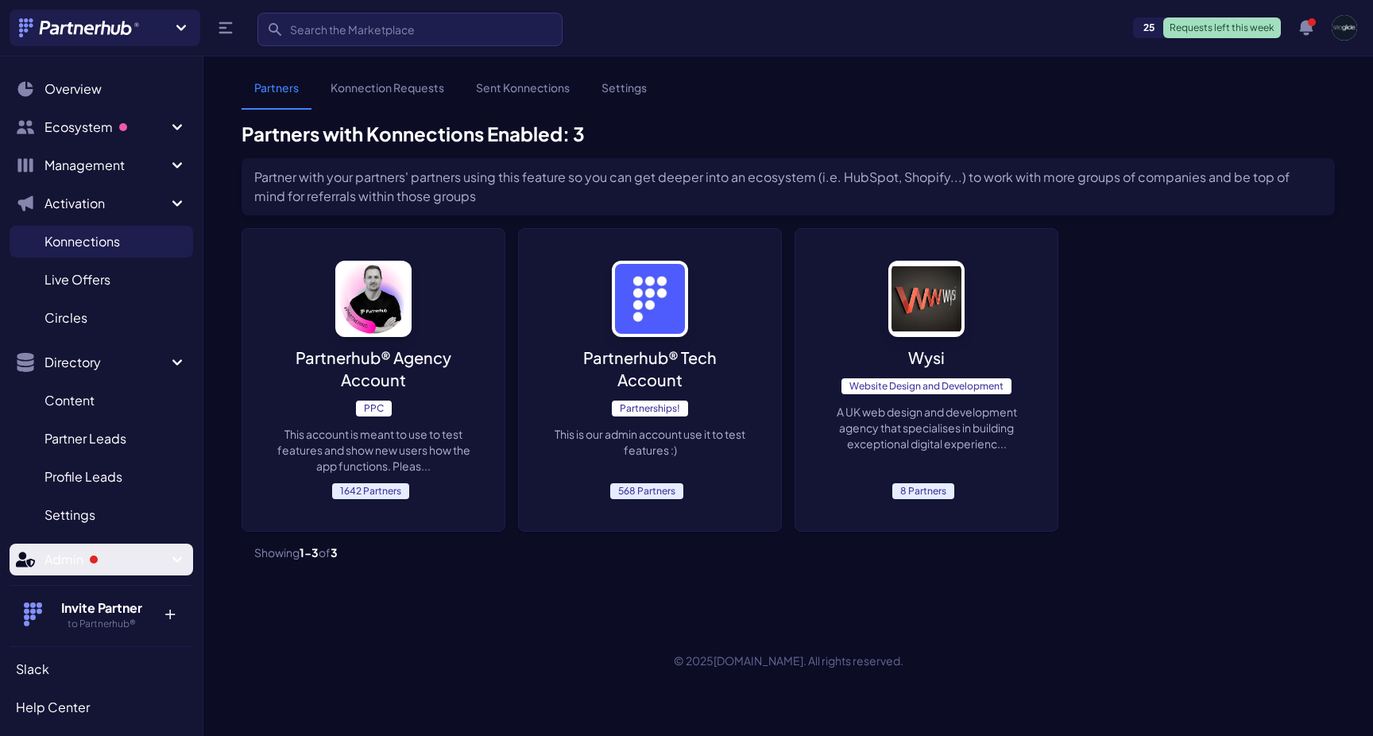
click at [83, 555] on span "Admin" at bounding box center [106, 559] width 123 height 19
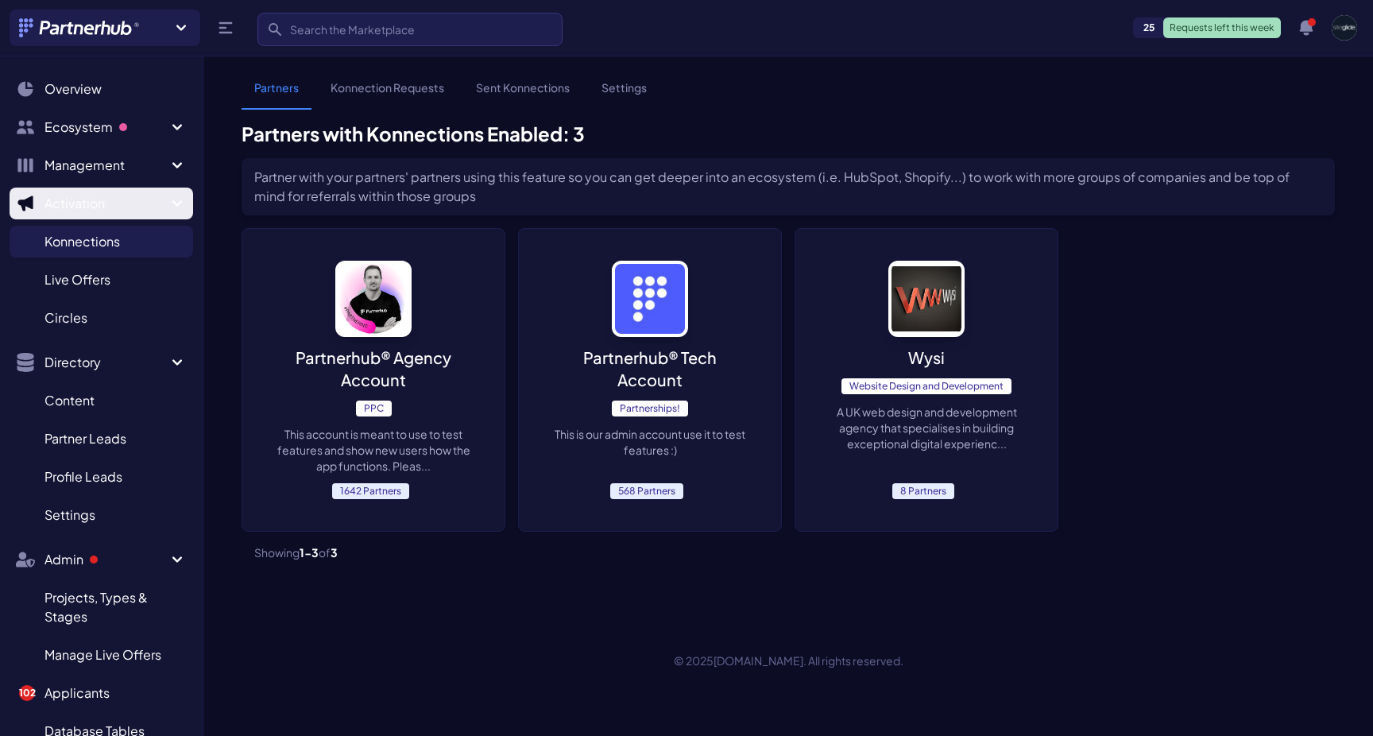
click at [99, 196] on span "Activation" at bounding box center [106, 203] width 123 height 19
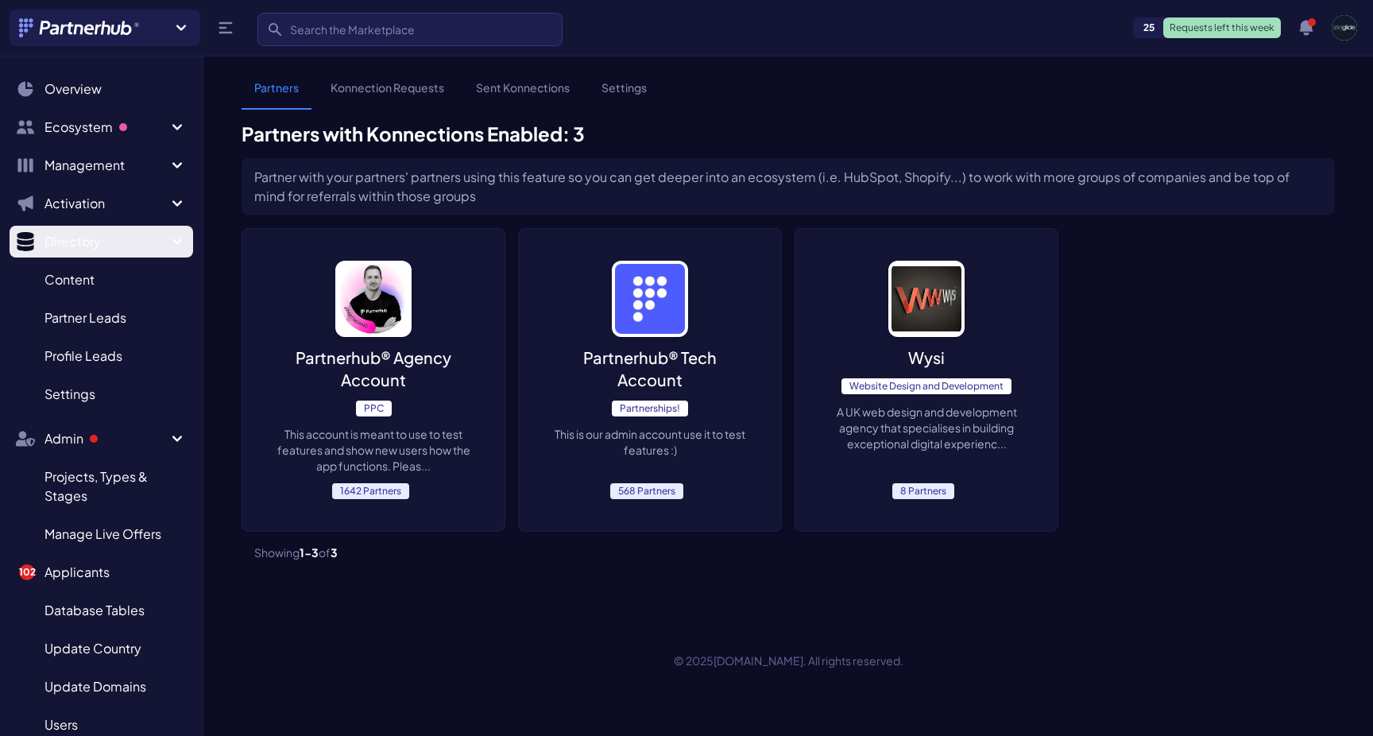
click at [104, 231] on button "Directory" at bounding box center [102, 242] width 184 height 32
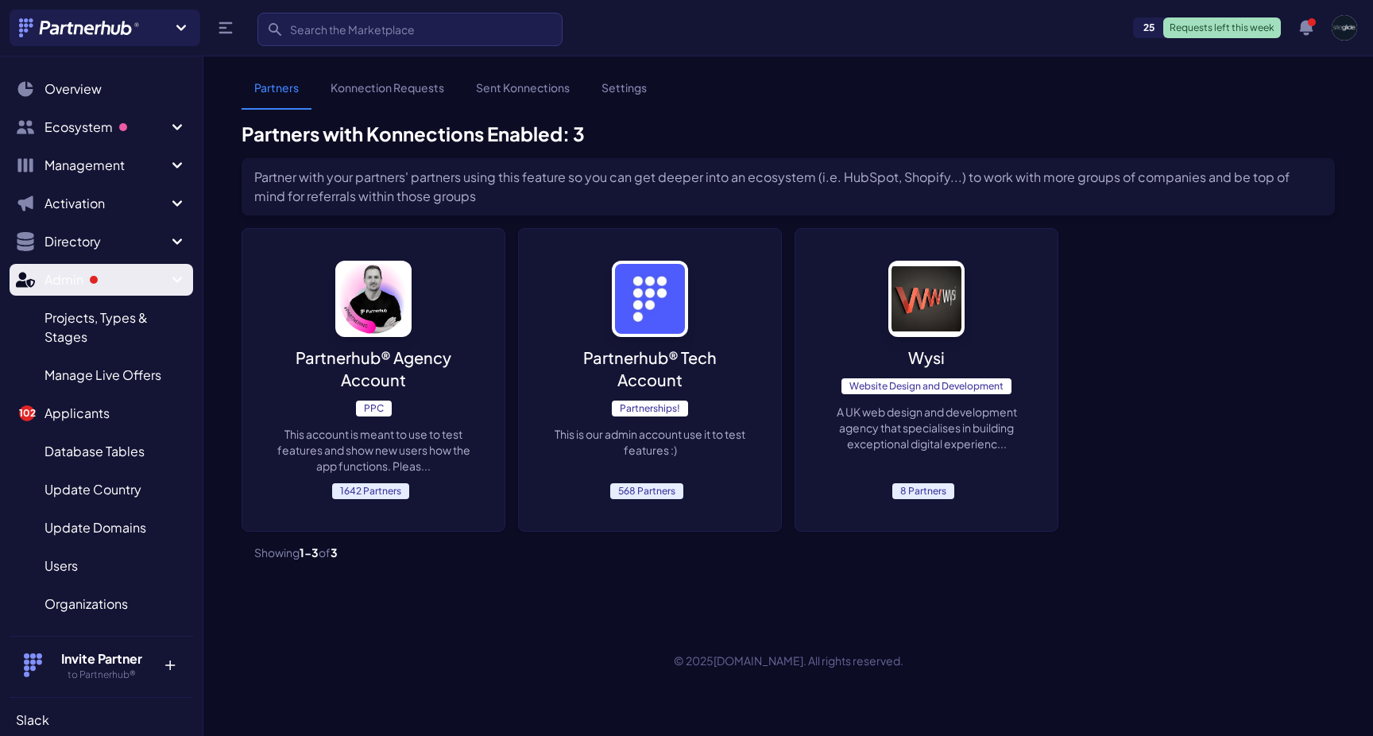
click at [107, 279] on span "Admin" at bounding box center [106, 279] width 123 height 19
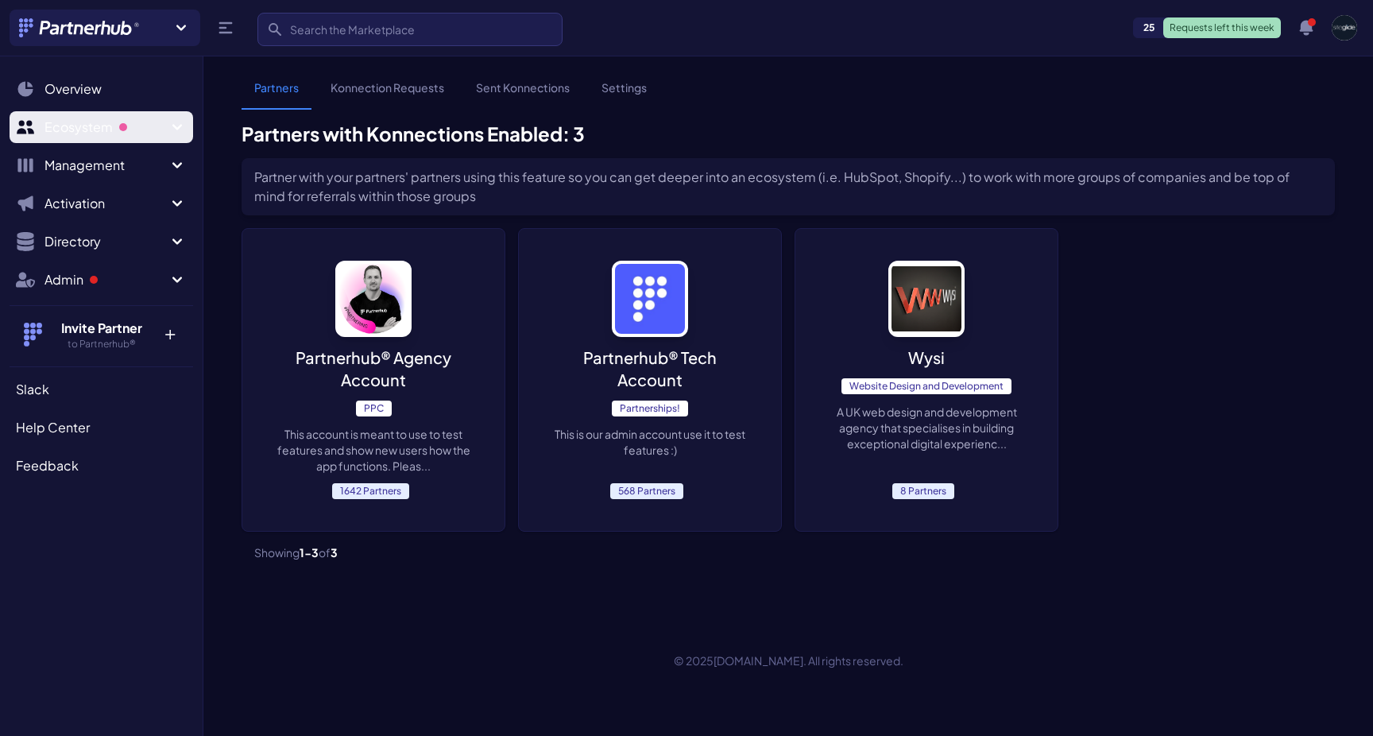
click at [81, 126] on span "Ecosystem" at bounding box center [106, 127] width 123 height 19
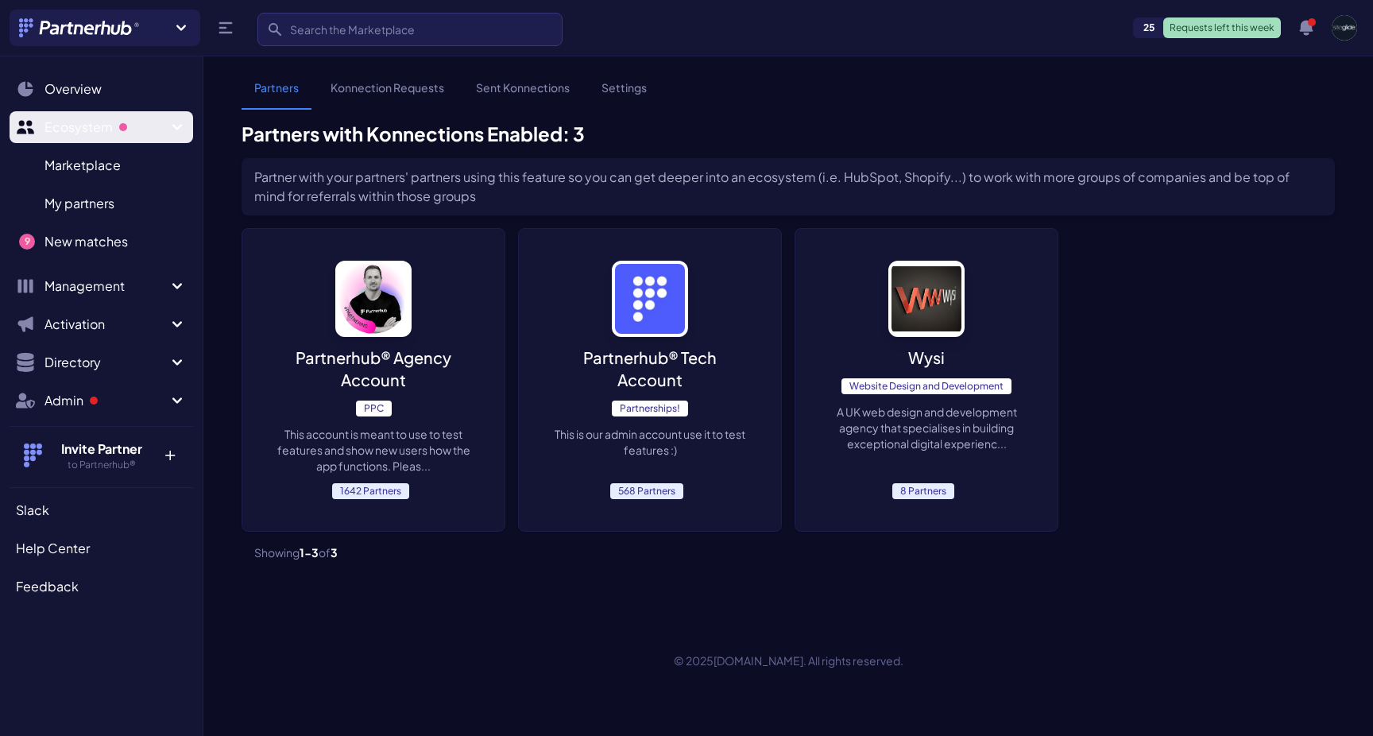
click at [174, 128] on icon "Sidebar" at bounding box center [177, 127] width 19 height 19
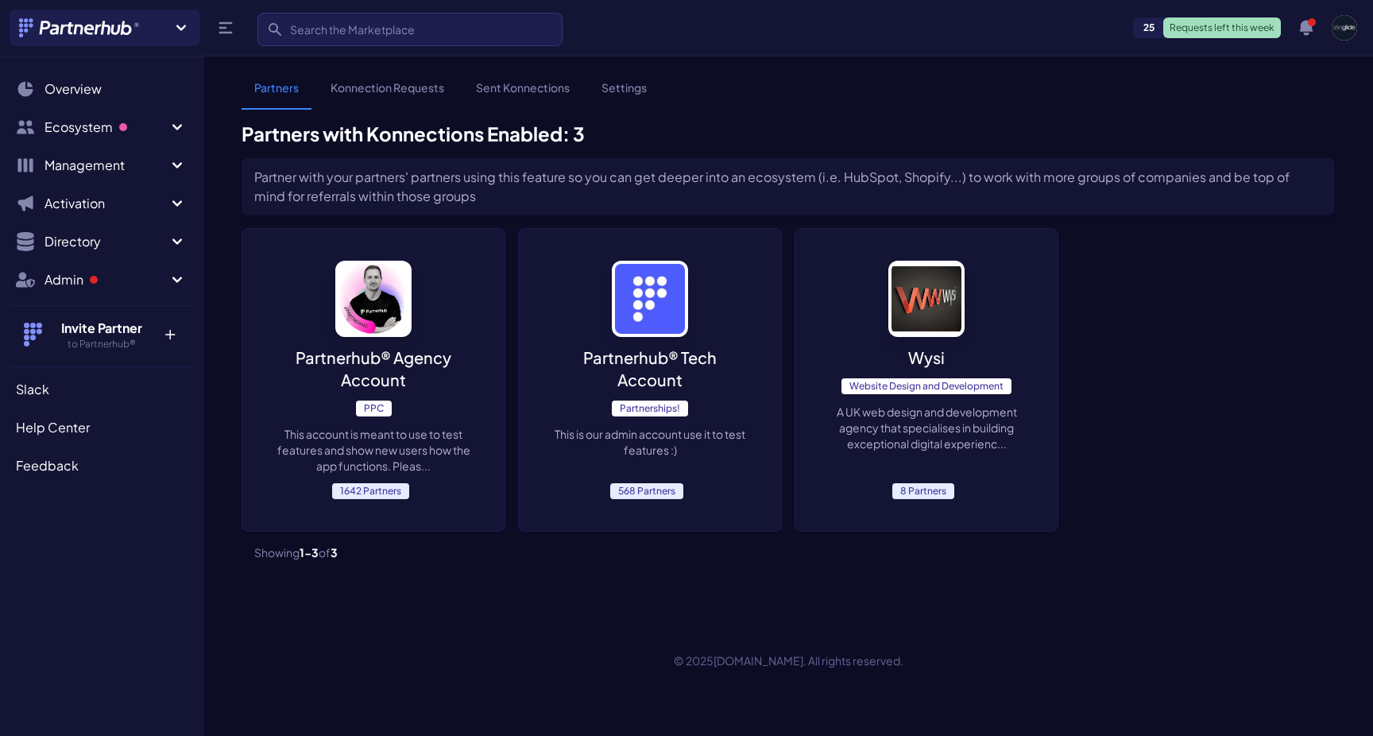
click at [265, 602] on section "Partners Konnection Requests Sent Konnections Settings Partners with Konnection…" at bounding box center [788, 341] width 1170 height 525
click at [426, 579] on section "Partner with your partners' partners using this feature so you can get deeper i…" at bounding box center [788, 373] width 1093 height 431
drag, startPoint x: 301, startPoint y: 556, endPoint x: 247, endPoint y: 557, distance: 54.0
click at [247, 557] on nav "Showing 1-3 of 3" at bounding box center [788, 552] width 1093 height 41
click at [343, 591] on section "Partners Konnection Requests Sent Konnections Settings Partners with Konnection…" at bounding box center [788, 341] width 1170 height 525
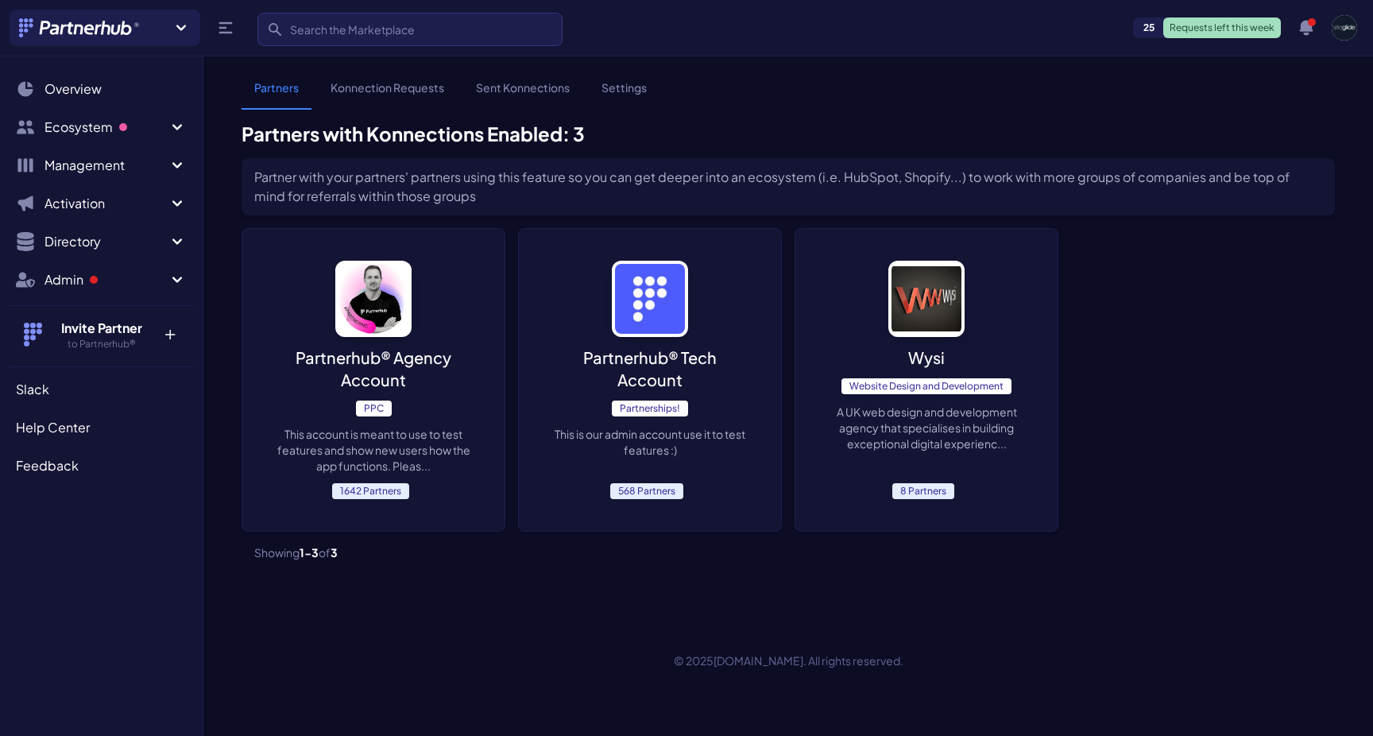
click at [388, 602] on section "Partners Konnection Requests Sent Konnections Settings Partners with Konnection…" at bounding box center [788, 341] width 1170 height 525
click at [65, 130] on span "Ecosystem" at bounding box center [106, 127] width 123 height 19
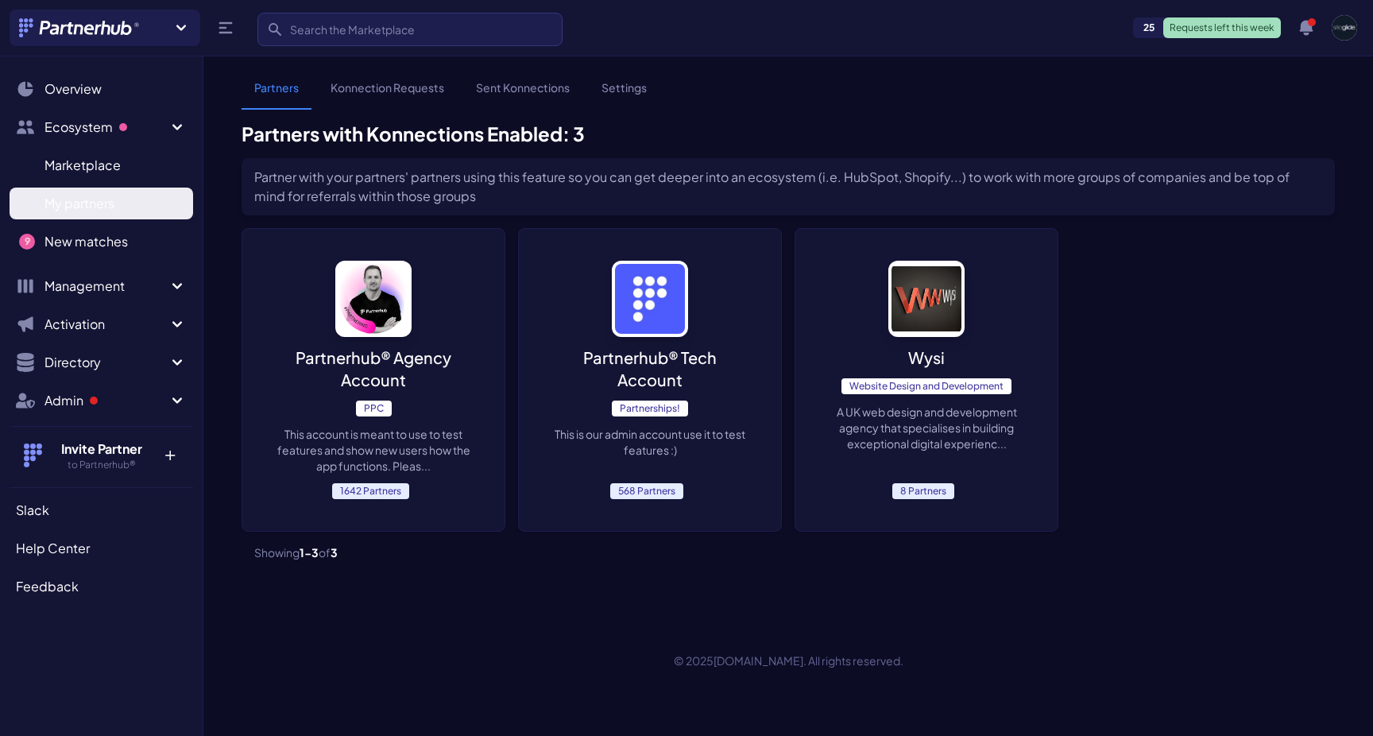
click at [72, 203] on span "My partners" at bounding box center [80, 203] width 70 height 19
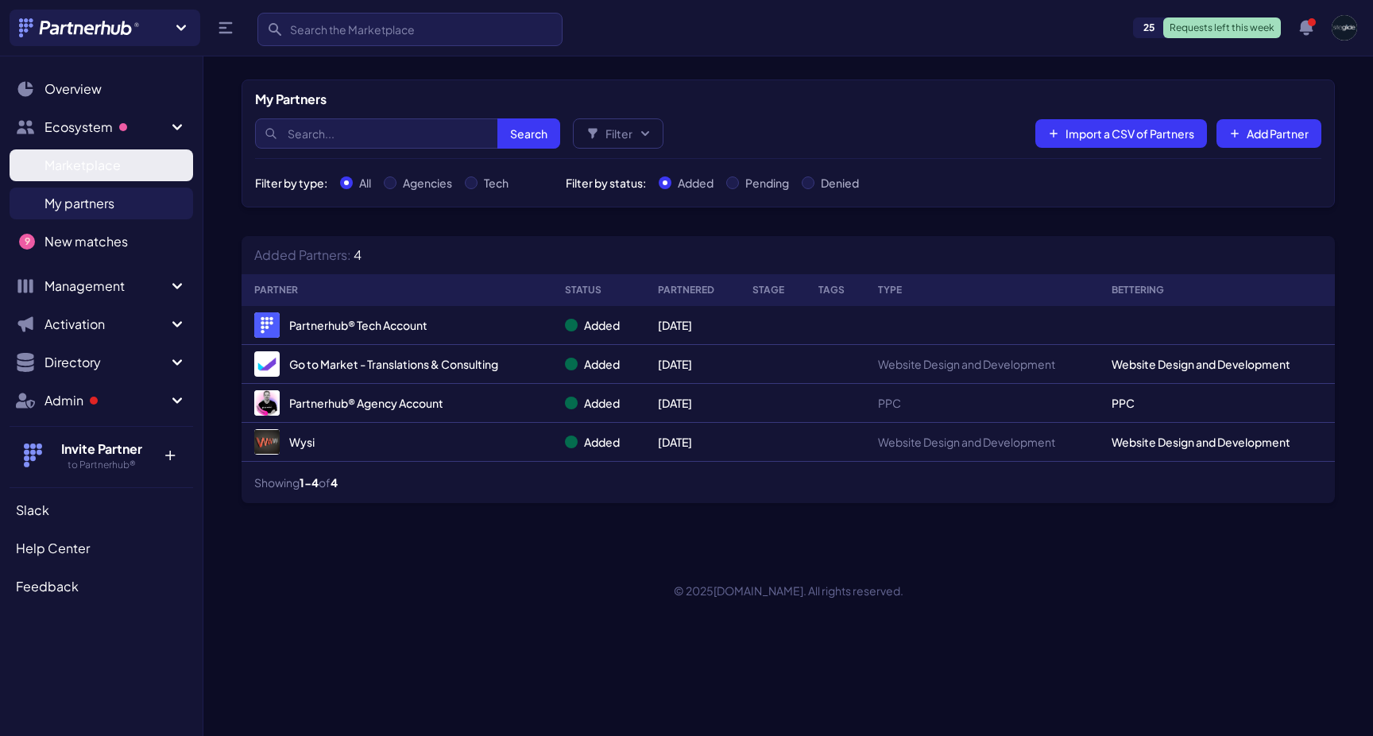
click at [101, 173] on span "Marketplace" at bounding box center [83, 165] width 76 height 19
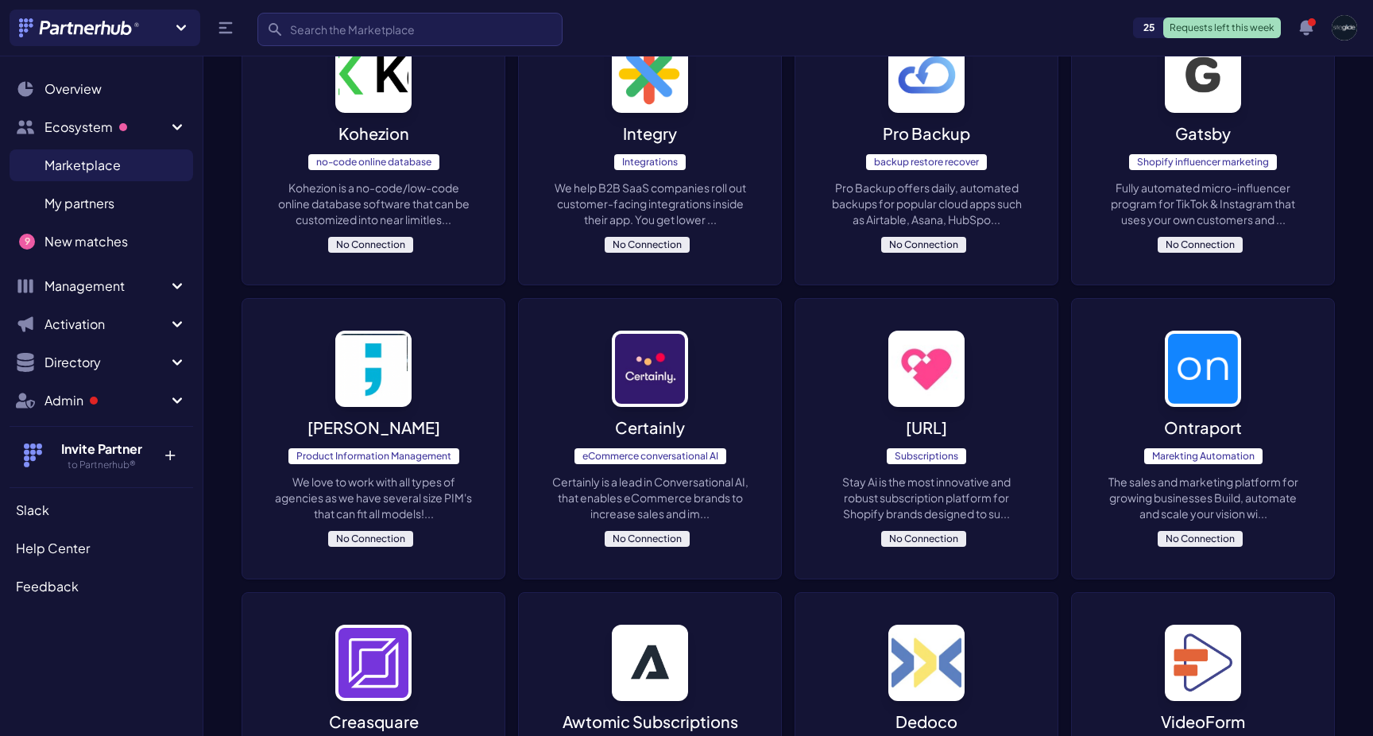
scroll to position [2517, 0]
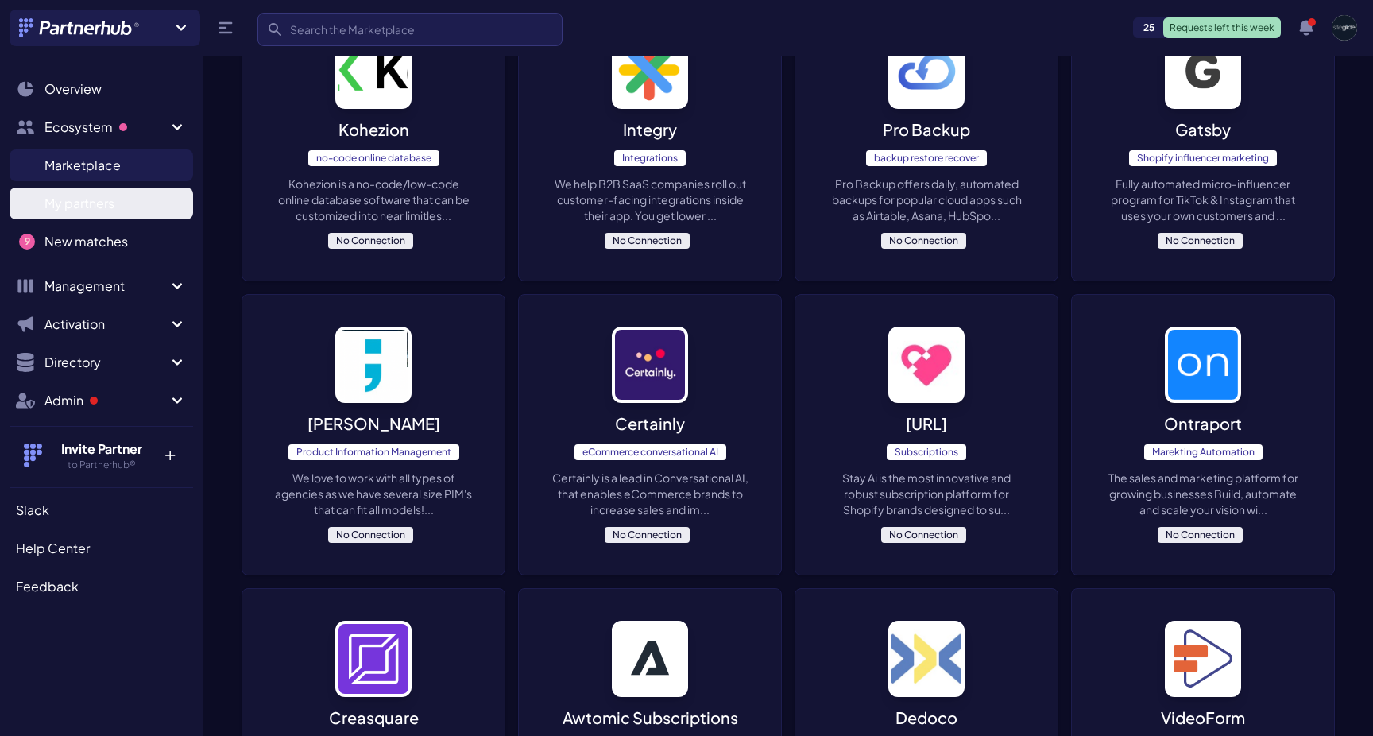
click at [94, 213] on link "My partners M" at bounding box center [102, 204] width 184 height 32
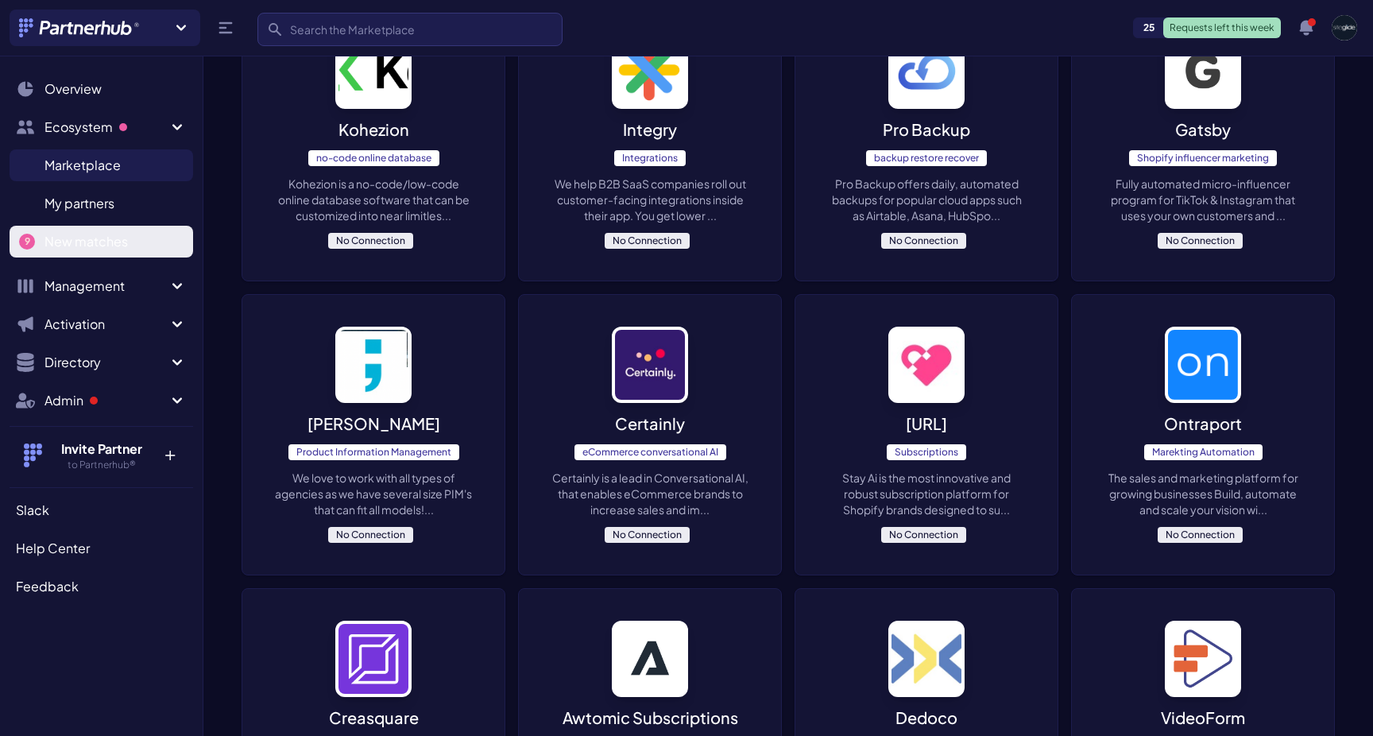
click at [79, 242] on span "New matches" at bounding box center [86, 241] width 83 height 19
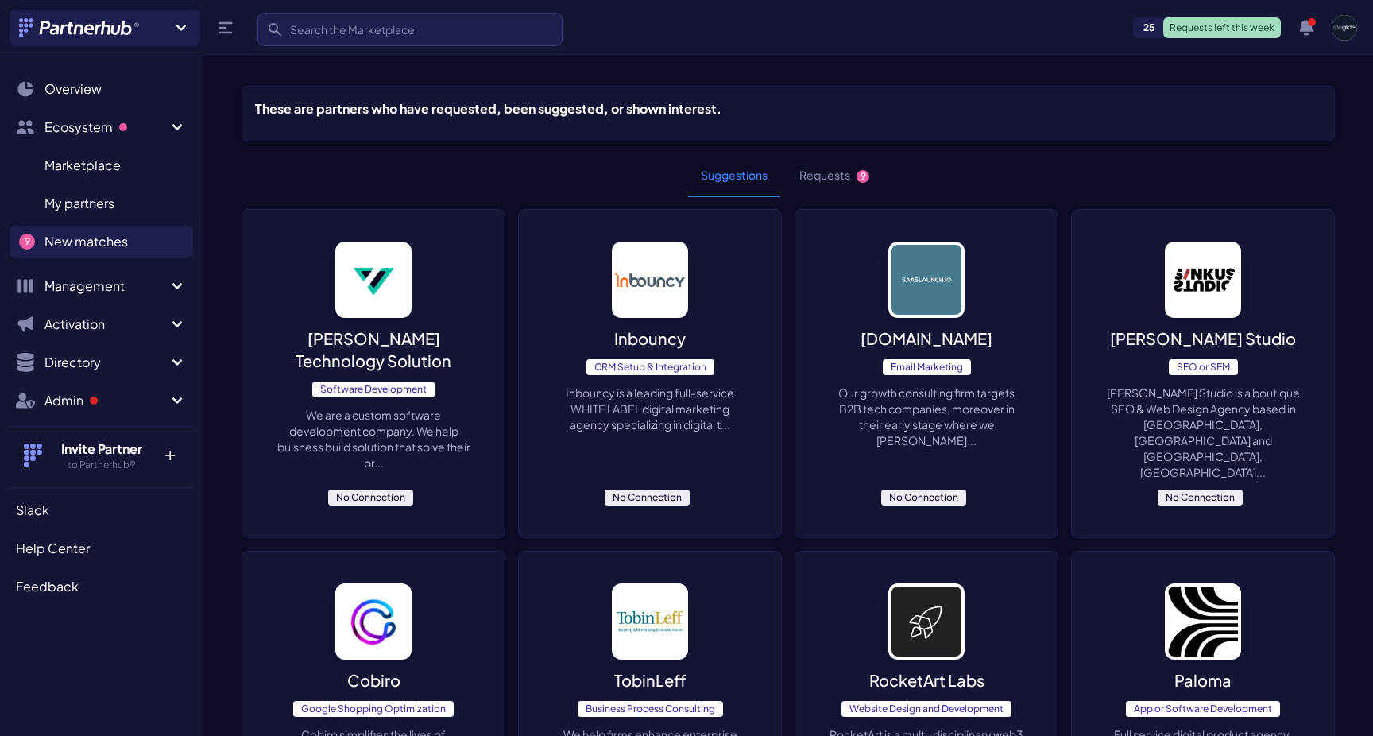
click at [816, 177] on button "Requests 9" at bounding box center [834, 175] width 95 height 43
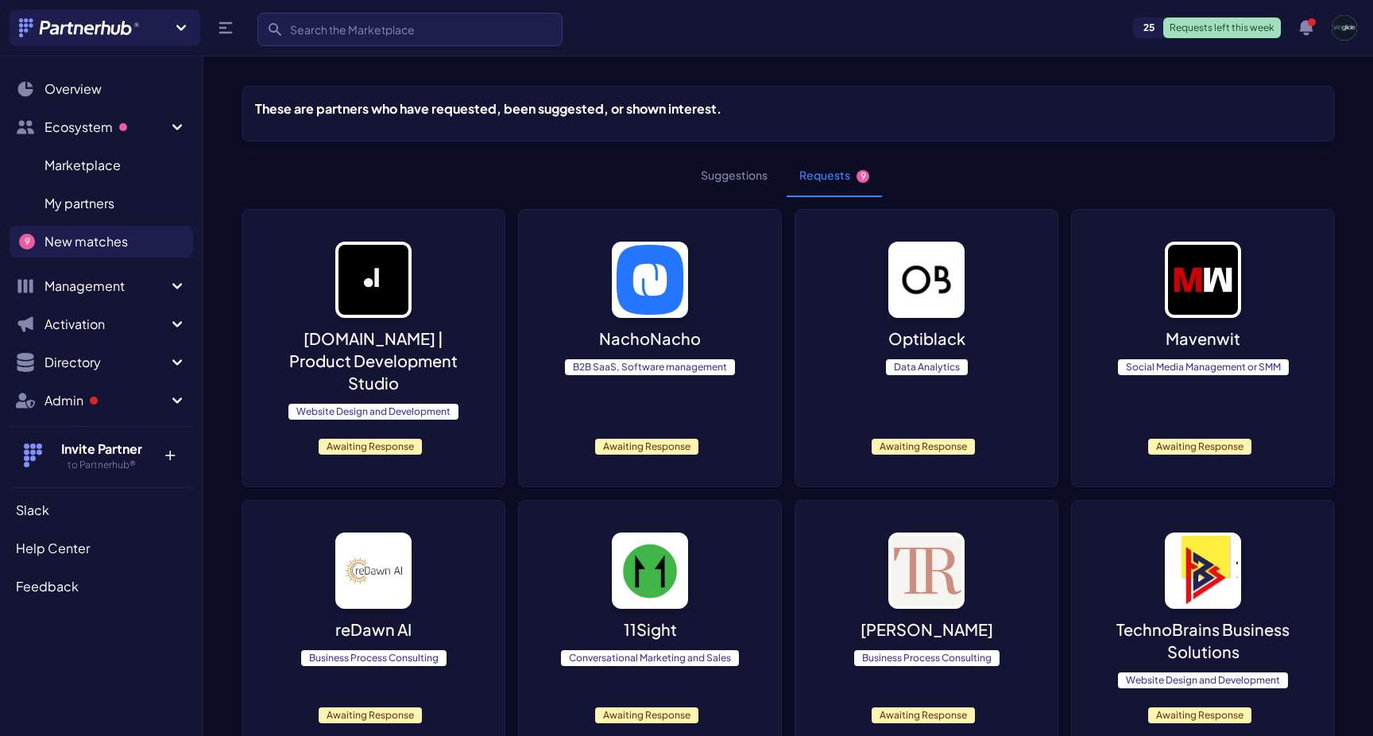
click at [359, 297] on img at bounding box center [373, 280] width 76 height 76
